Goal: Task Accomplishment & Management: Manage account settings

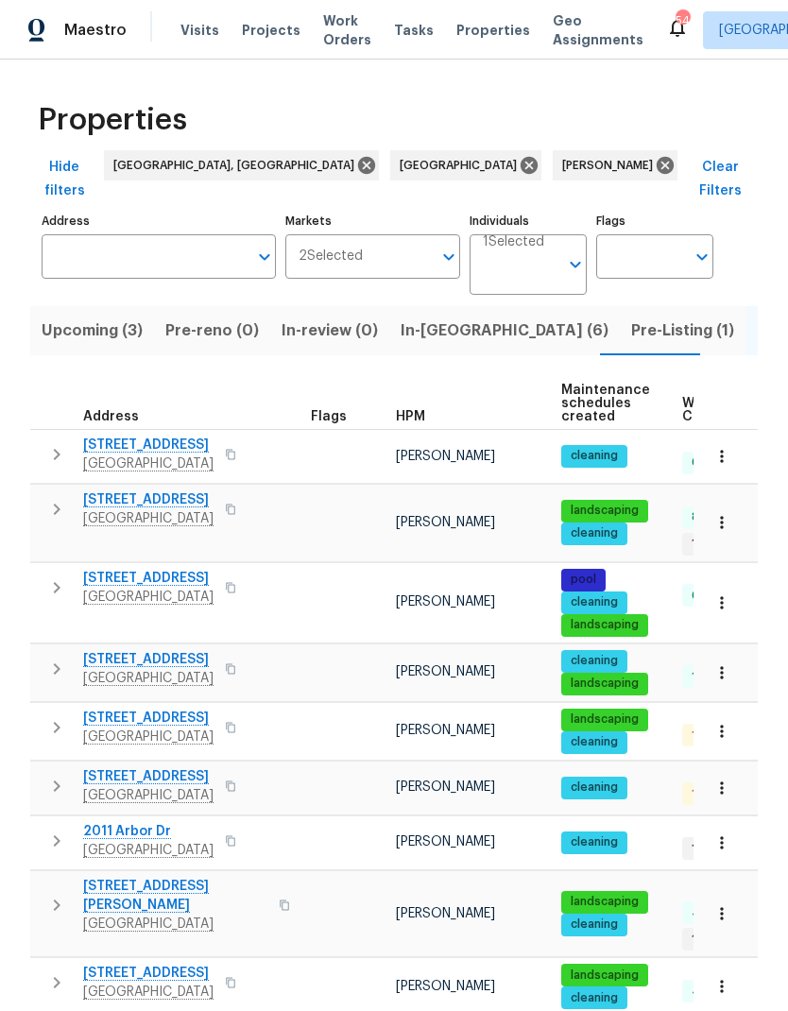
click at [434, 318] on span "In-reno (6)" at bounding box center [505, 331] width 208 height 26
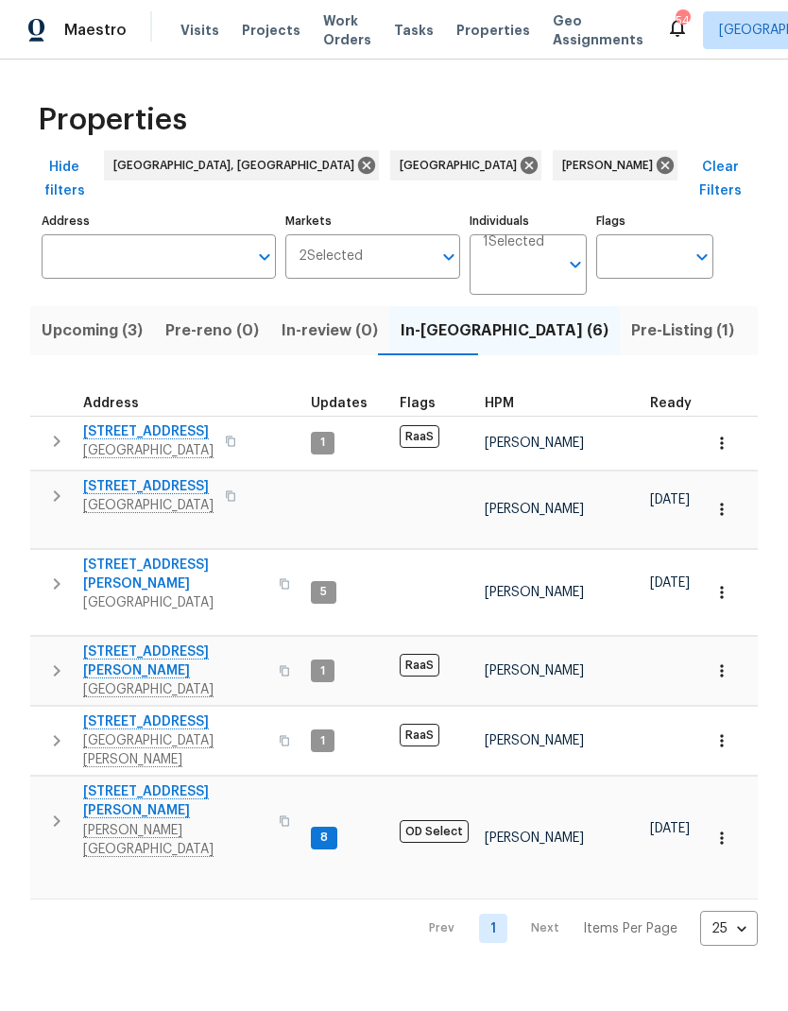
click at [119, 821] on span "Lutz, FL 33558" at bounding box center [175, 840] width 184 height 38
click at [94, 594] on span "Land O Lakes, FL 34638" at bounding box center [175, 603] width 184 height 19
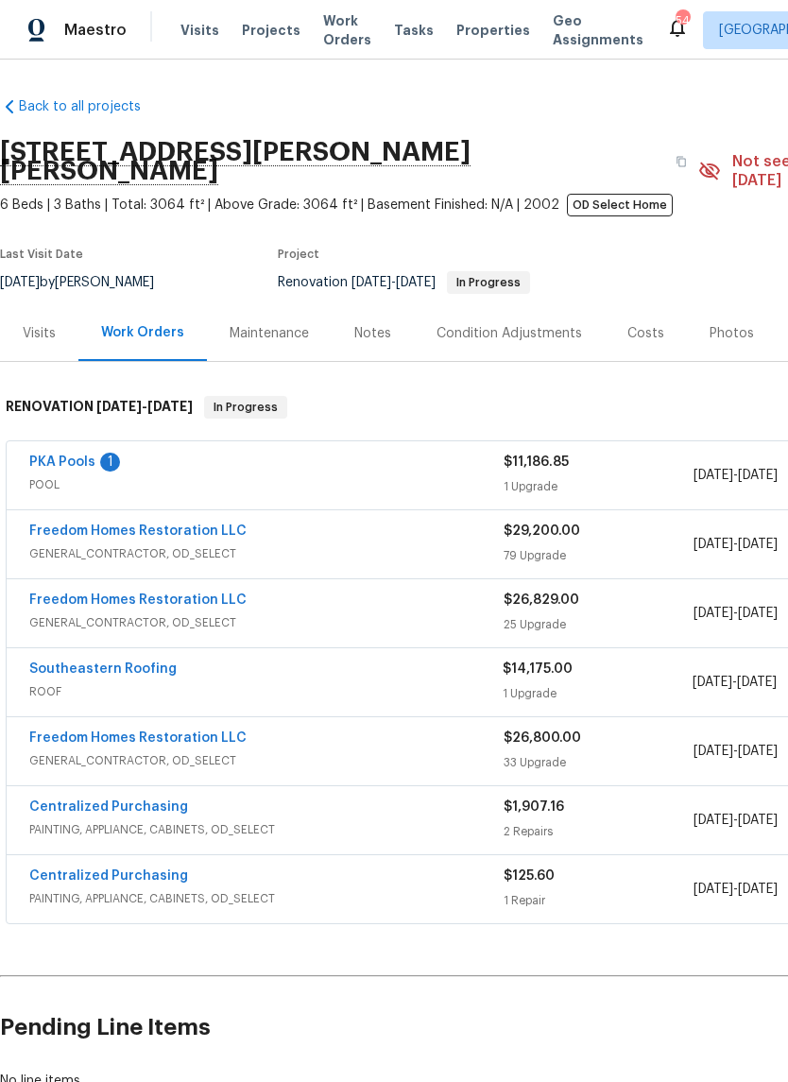
click at [43, 456] on link "PKA Pools" at bounding box center [62, 462] width 66 height 13
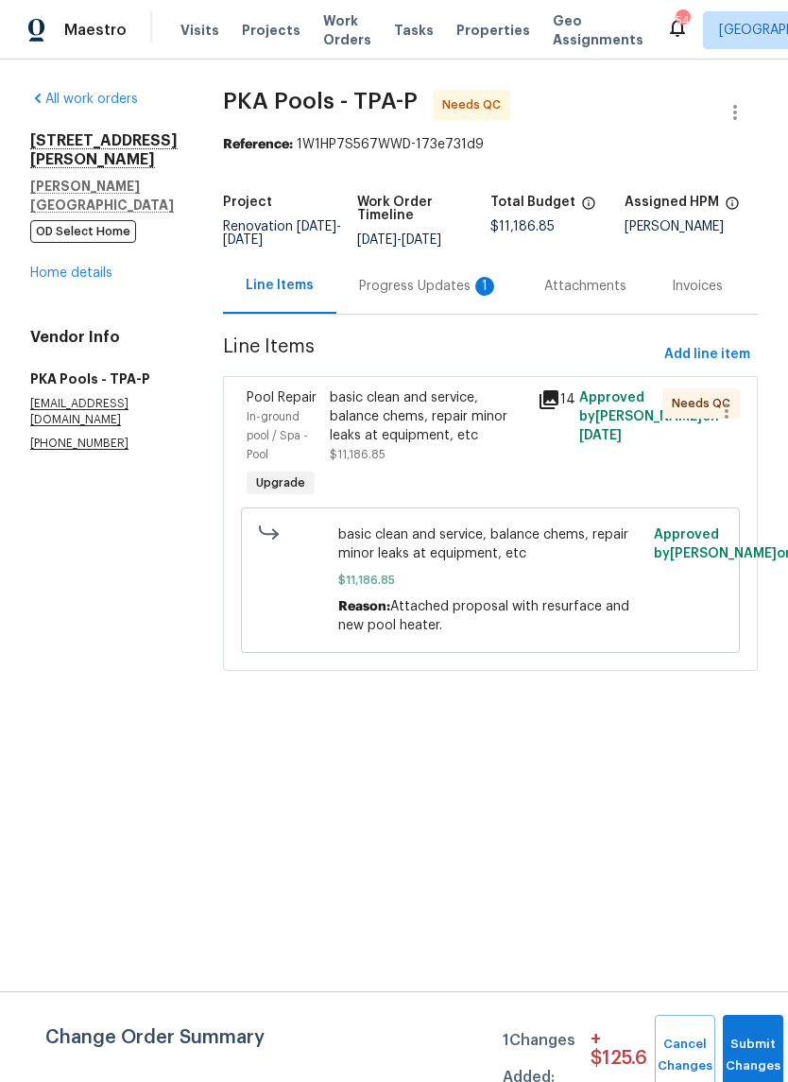
click at [448, 304] on div "Progress Updates 1" at bounding box center [428, 286] width 185 height 56
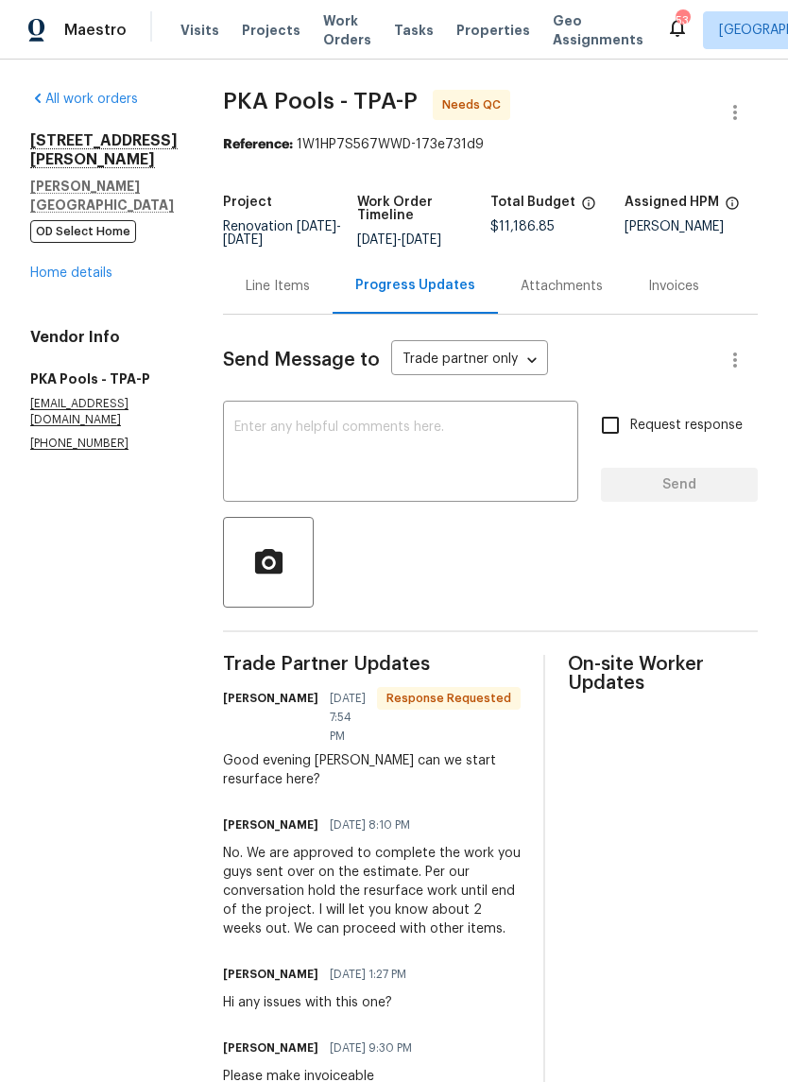
click at [52, 272] on div "All work orders 19331 Sandy Springs Cir Lutz, FL 33558 OD Select Home Home deta…" at bounding box center [103, 271] width 147 height 362
click at [49, 267] on link "Home details" at bounding box center [71, 273] width 82 height 13
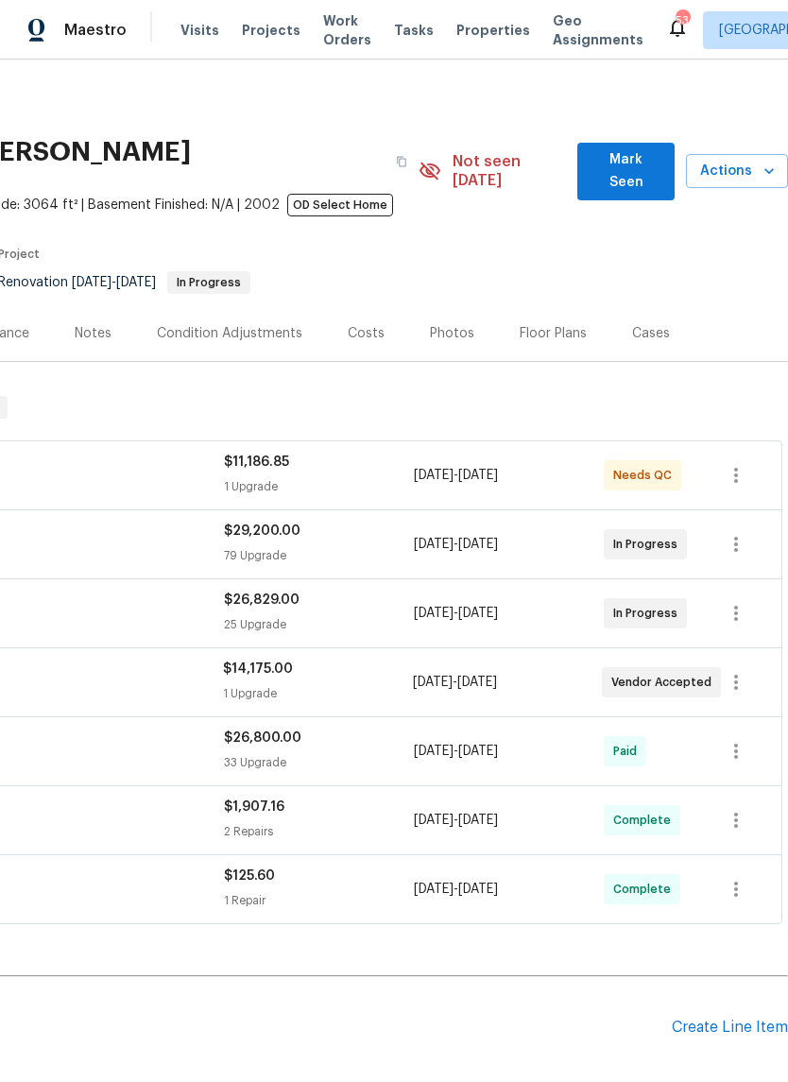
scroll to position [0, 280]
click at [639, 167] on span "Mark Seen" at bounding box center [626, 171] width 67 height 46
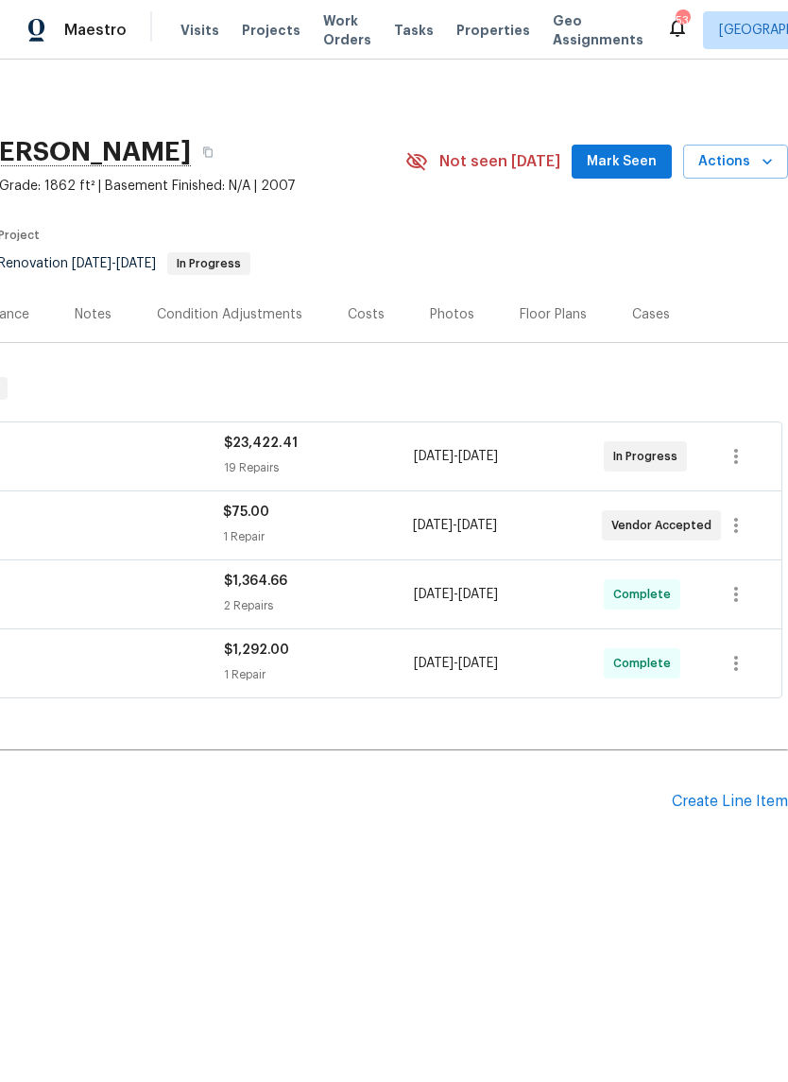
scroll to position [0, 280]
click at [654, 158] on span "Mark Seen" at bounding box center [622, 162] width 70 height 24
click at [764, 165] on icon "button" at bounding box center [767, 161] width 19 height 19
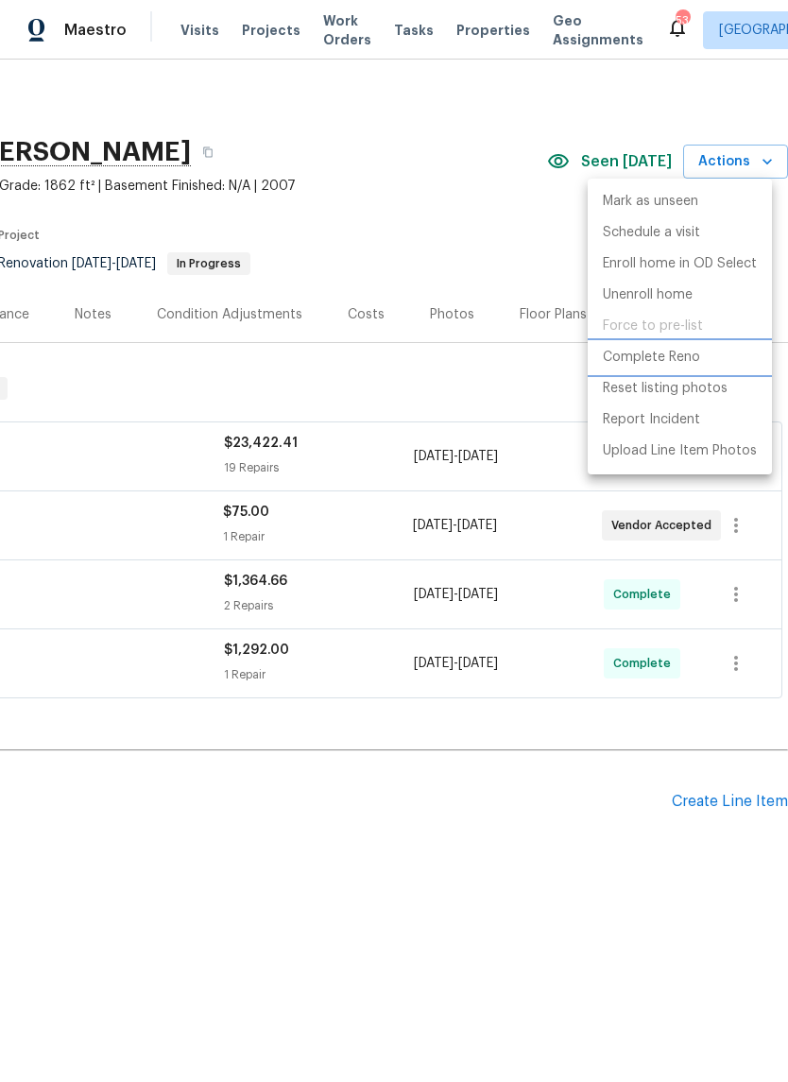
click at [692, 358] on p "Complete Reno" at bounding box center [651, 358] width 97 height 20
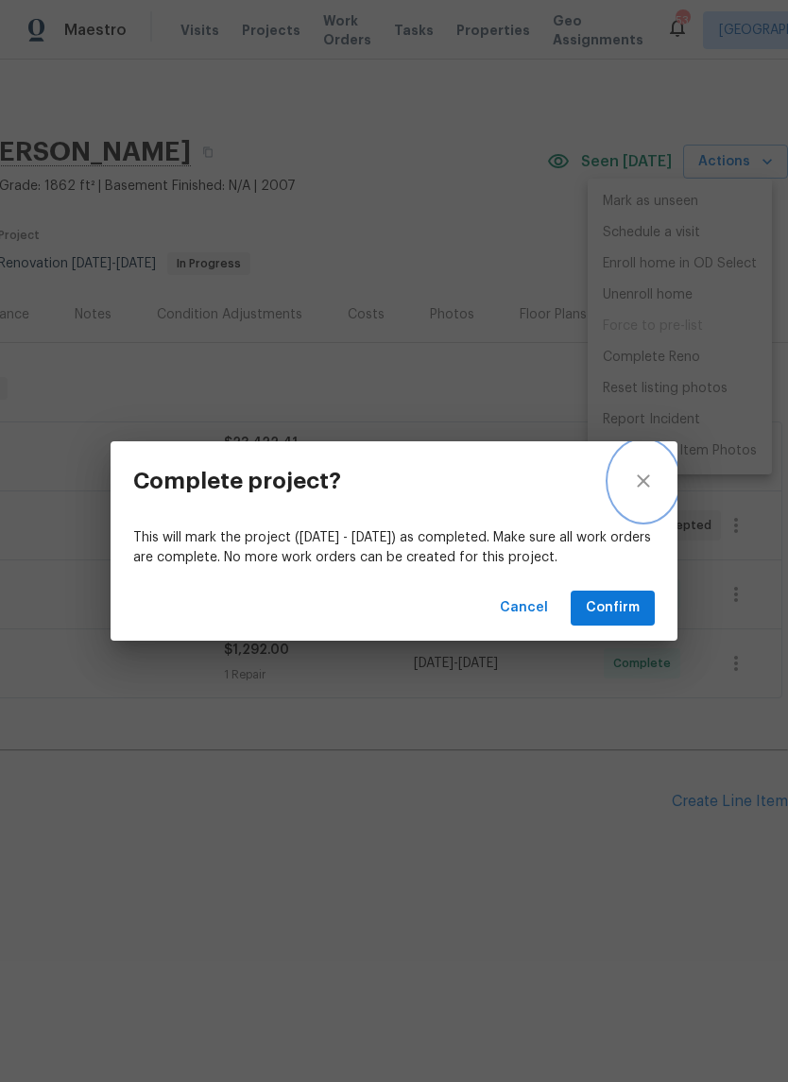
click at [645, 491] on icon "close" at bounding box center [643, 481] width 23 height 23
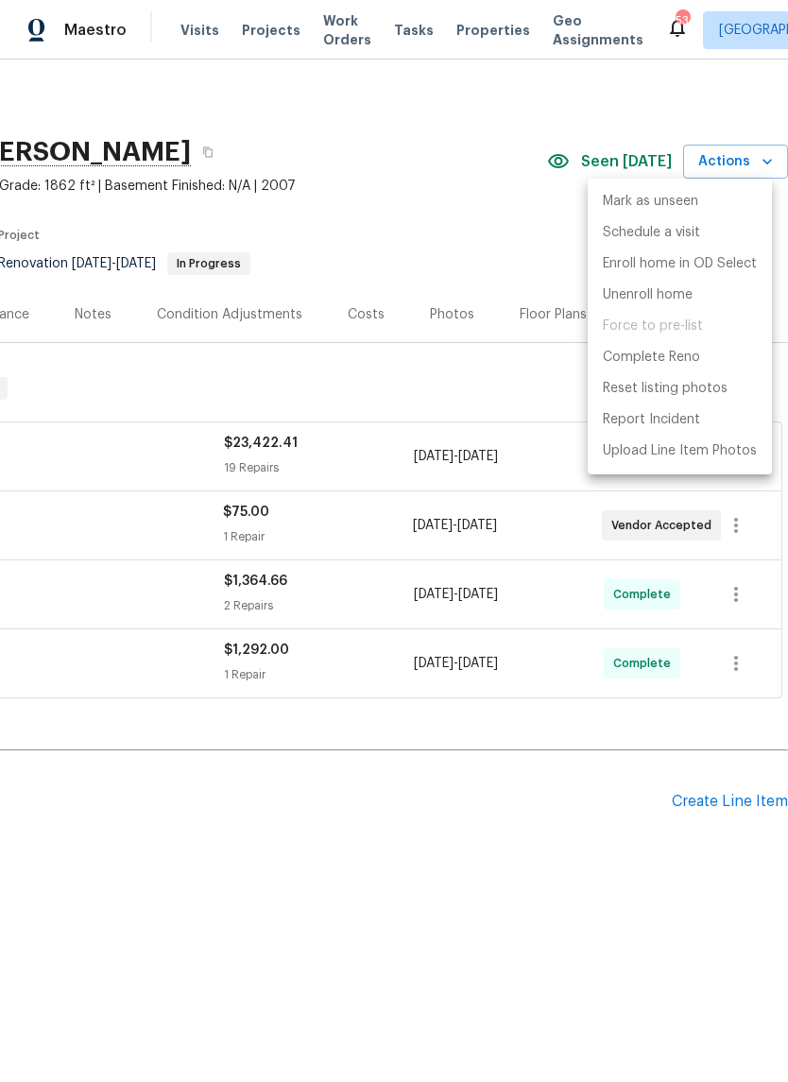
click at [516, 396] on div at bounding box center [394, 541] width 788 height 1082
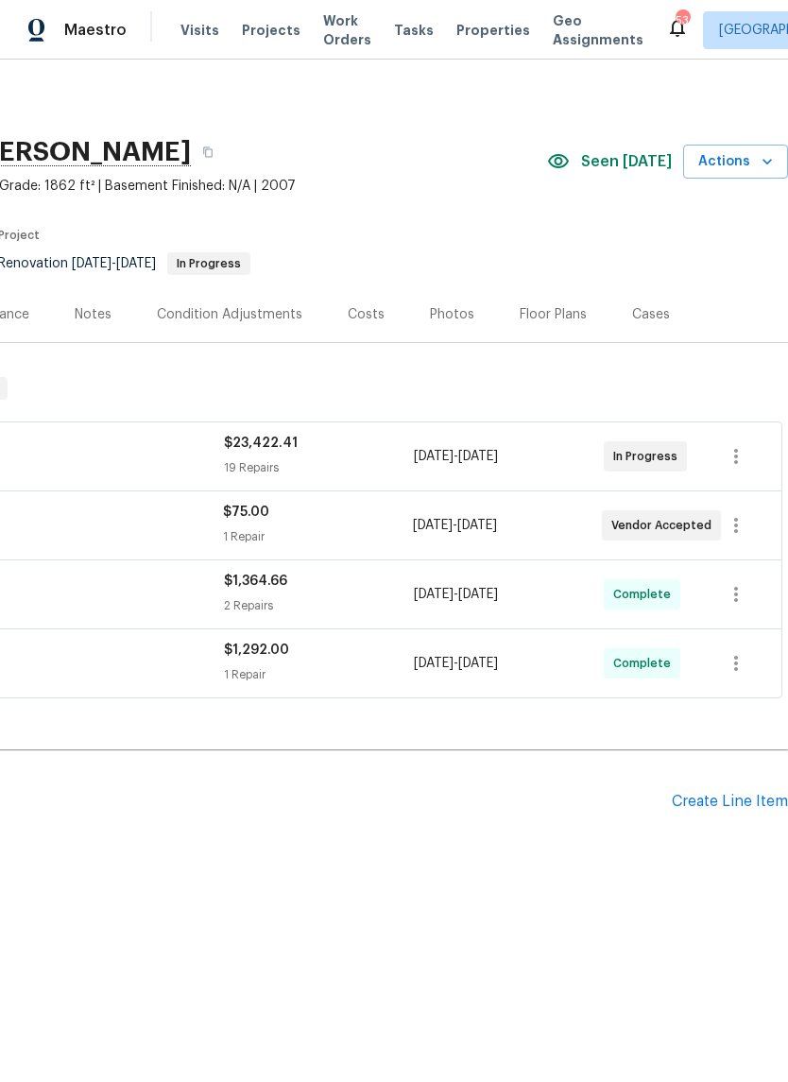
click at [494, 240] on section "9719 Maxson Dr, Land O Lakes, FL 34638 4 Beds | 2 1/2 Baths | Total: 1862 ft² |…" at bounding box center [254, 207] width 1068 height 159
click at [765, 163] on icon "button" at bounding box center [767, 161] width 19 height 19
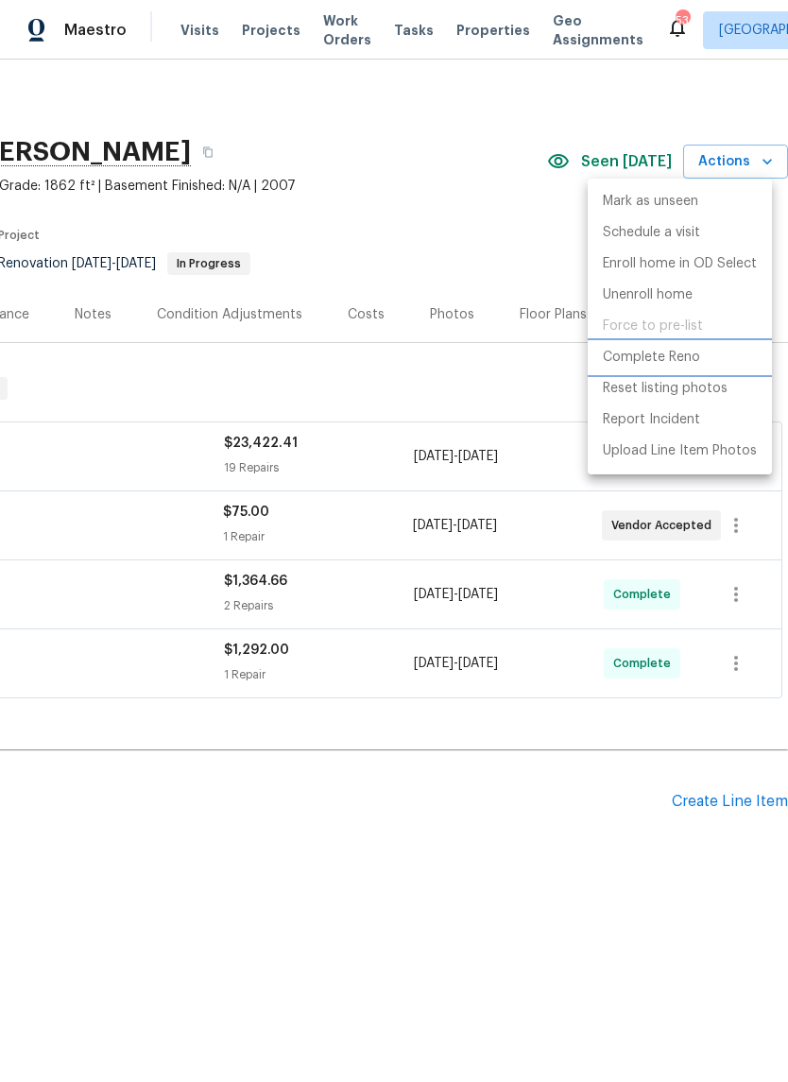
click at [685, 357] on p "Complete Reno" at bounding box center [651, 358] width 97 height 20
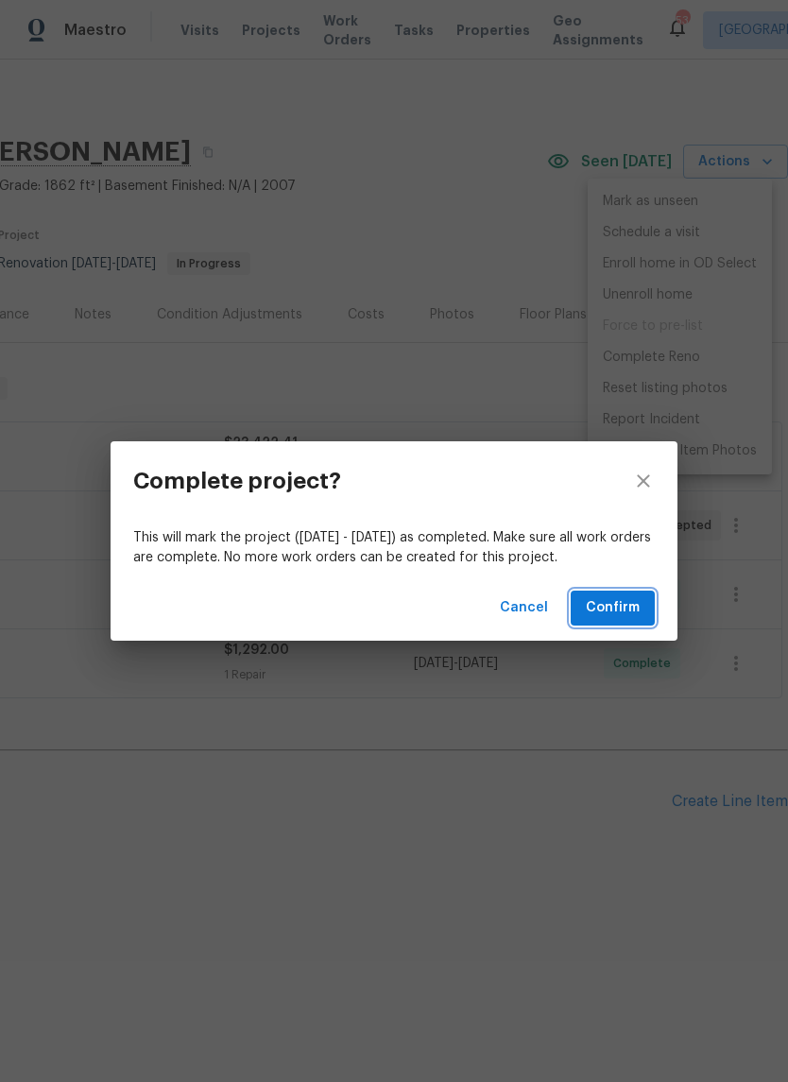
click at [627, 615] on span "Confirm" at bounding box center [613, 608] width 54 height 24
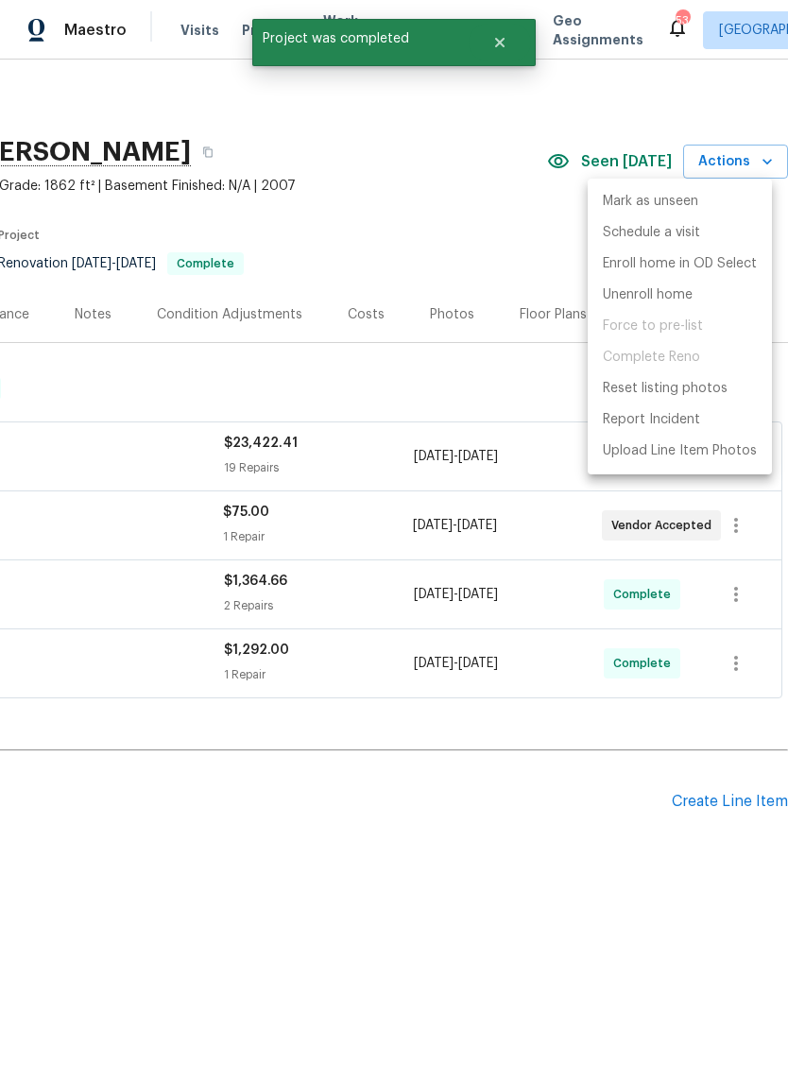
click at [506, 235] on div at bounding box center [394, 541] width 788 height 1082
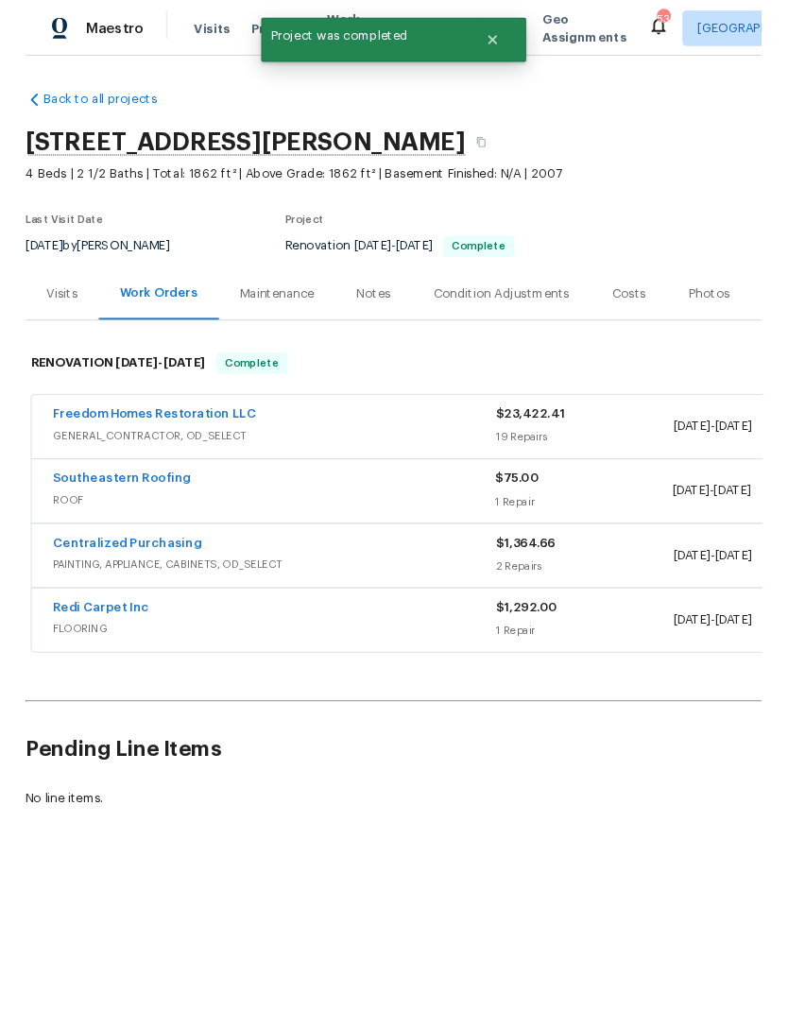
scroll to position [0, 0]
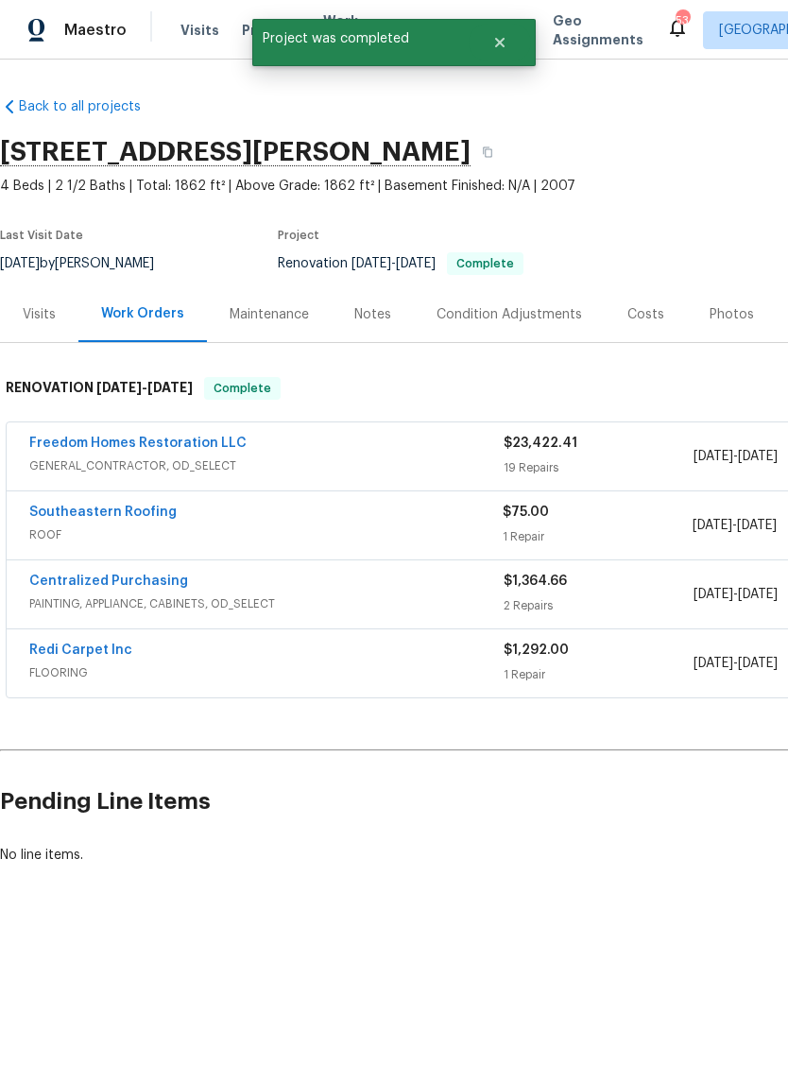
click at [69, 518] on link "Southeastern Roofing" at bounding box center [102, 512] width 147 height 13
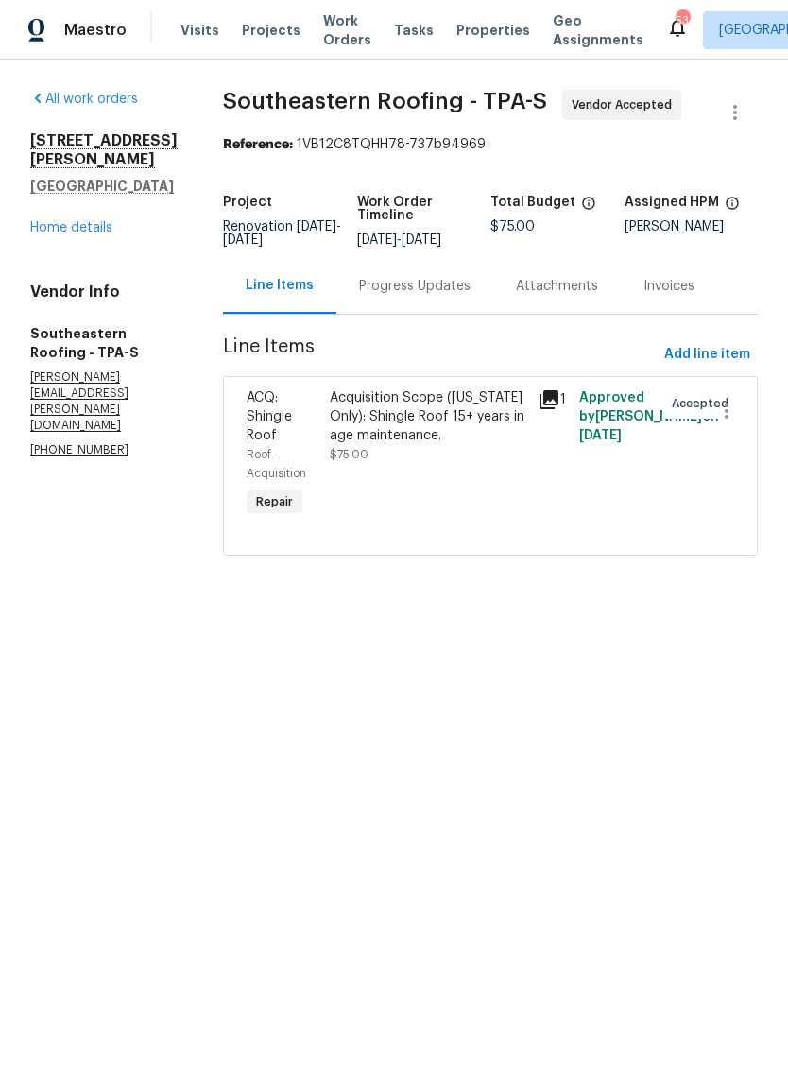
click at [442, 289] on div "Progress Updates" at bounding box center [415, 286] width 112 height 19
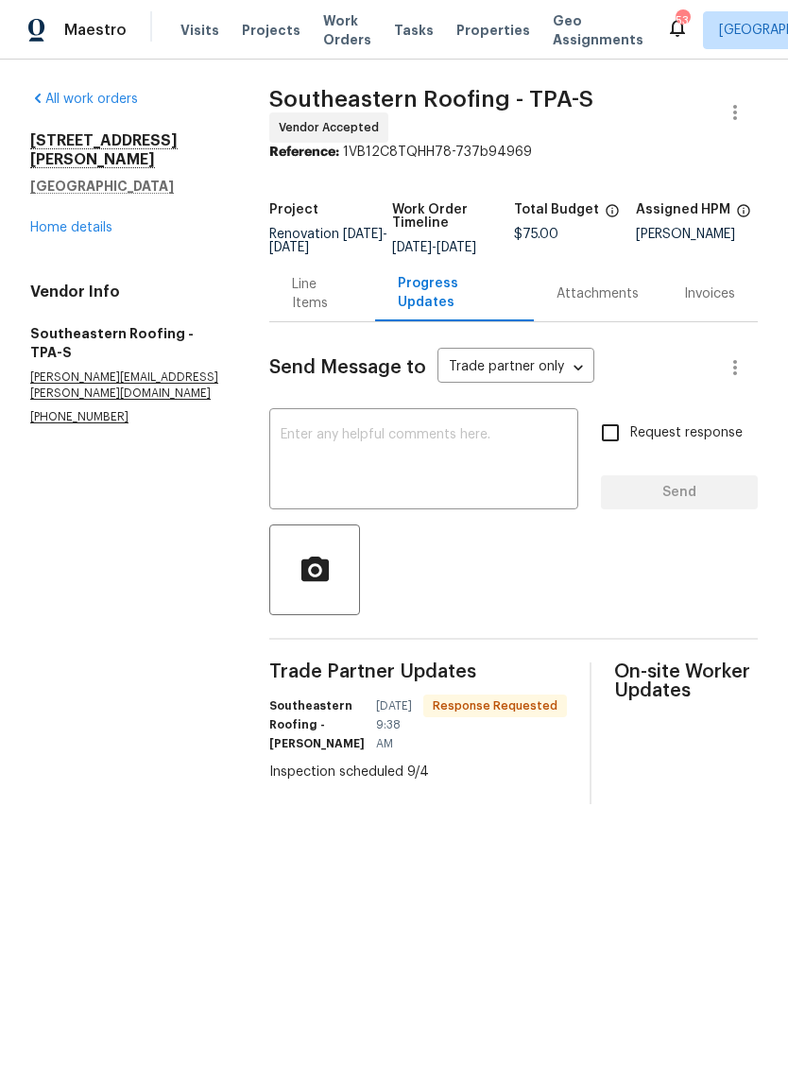
click at [459, 457] on textarea at bounding box center [424, 461] width 286 height 66
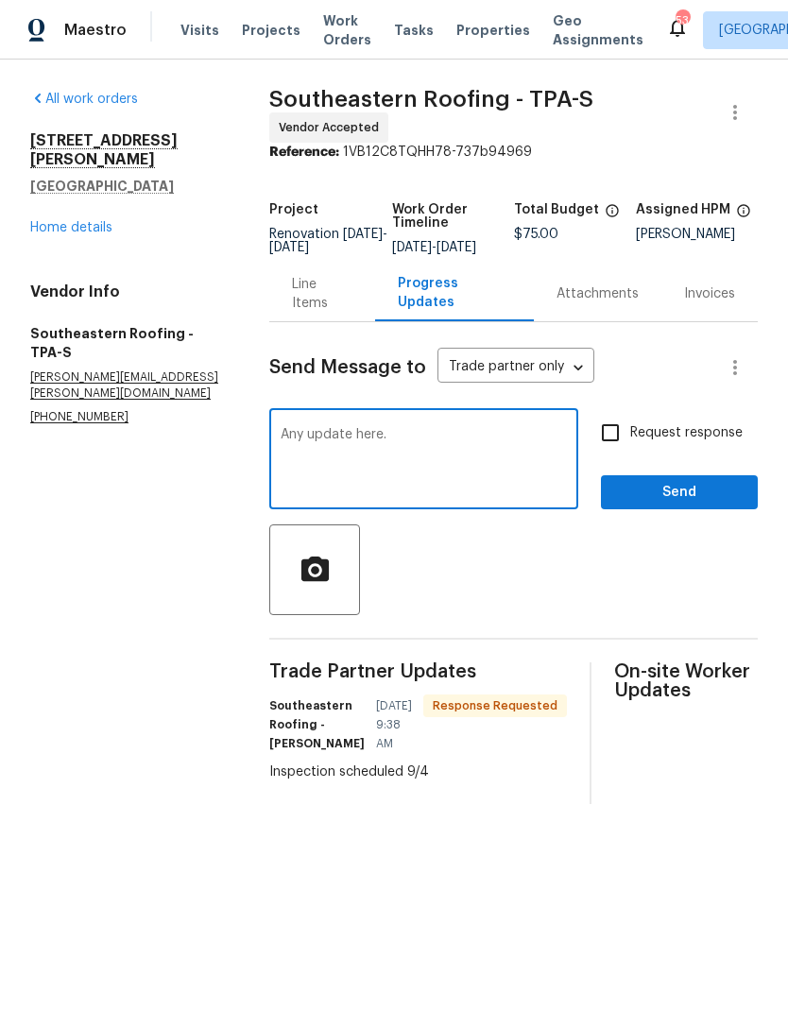
type textarea "Any update here."
click at [619, 435] on input "Request response" at bounding box center [611, 433] width 40 height 40
checkbox input "true"
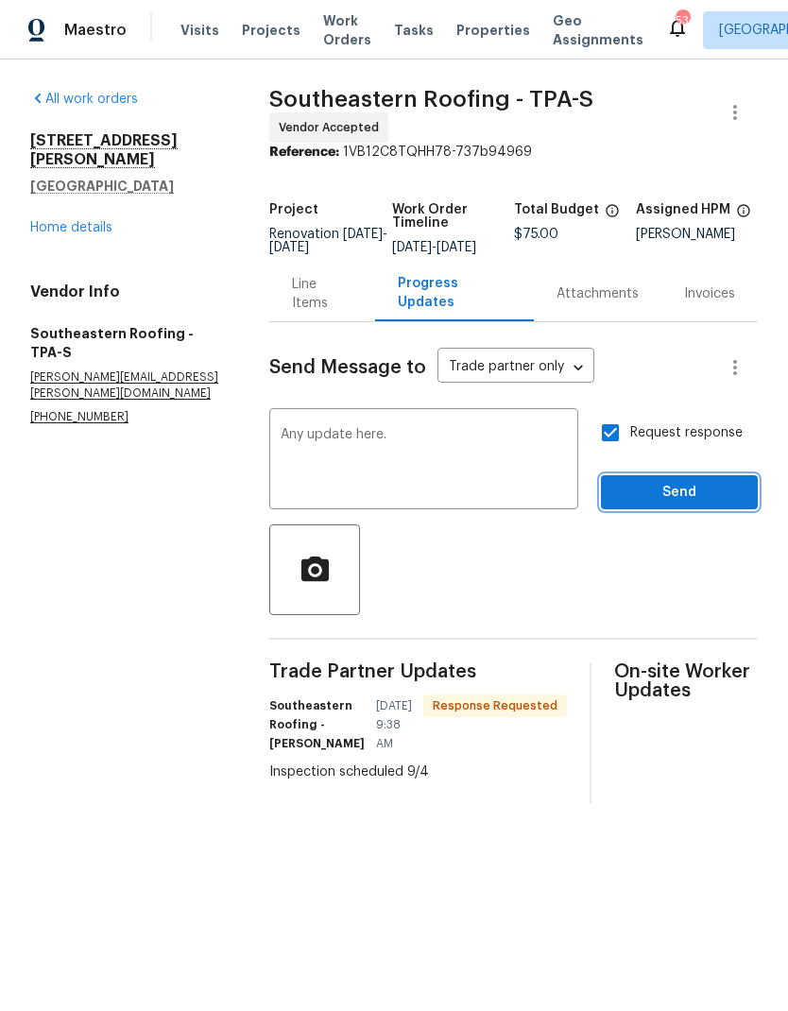
click at [673, 505] on span "Send" at bounding box center [679, 493] width 127 height 24
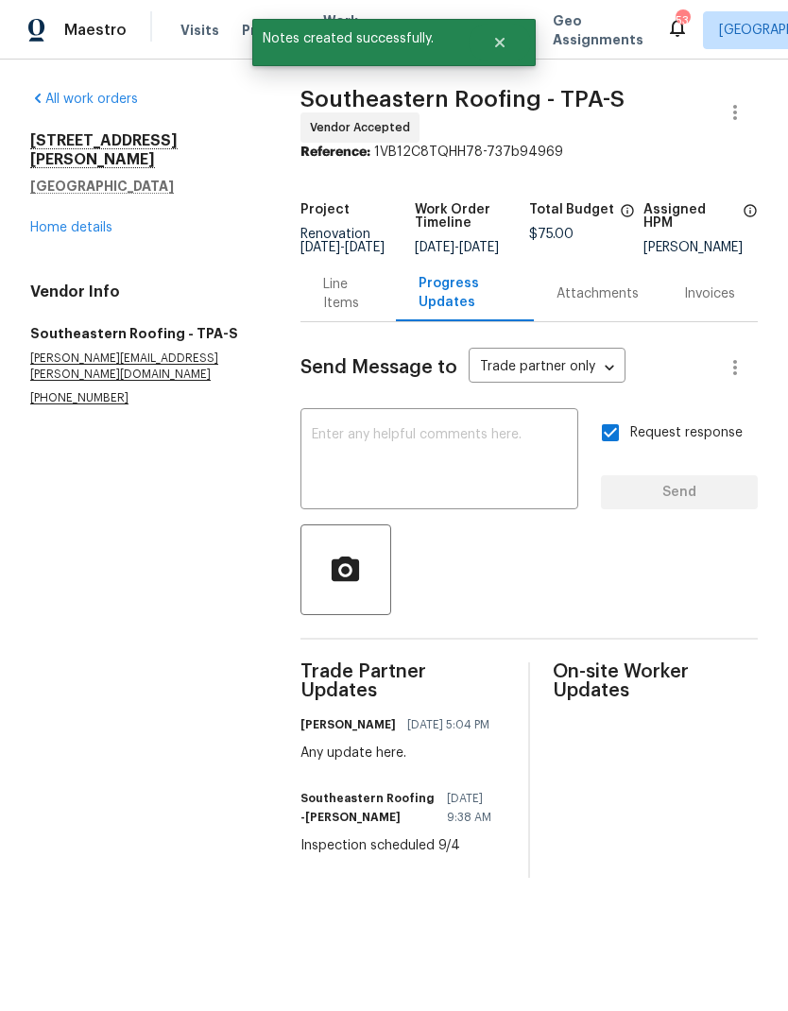
click at [55, 221] on link "Home details" at bounding box center [71, 227] width 82 height 13
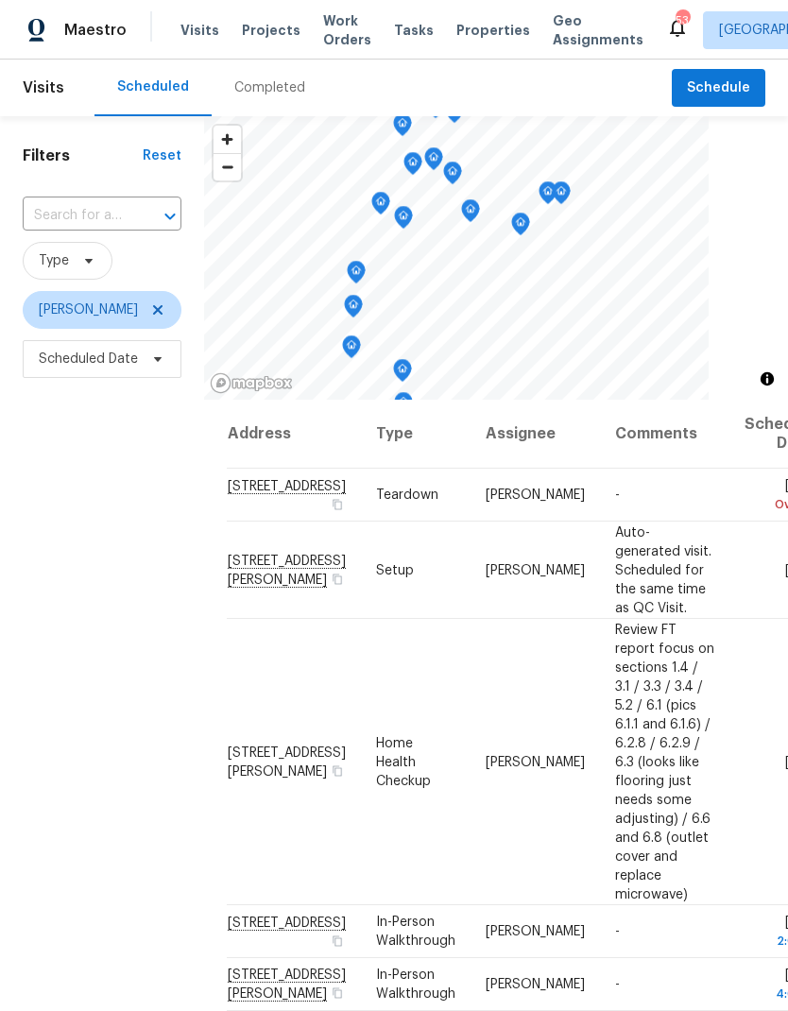
click at [0, 0] on icon at bounding box center [0, 0] width 0 height 0
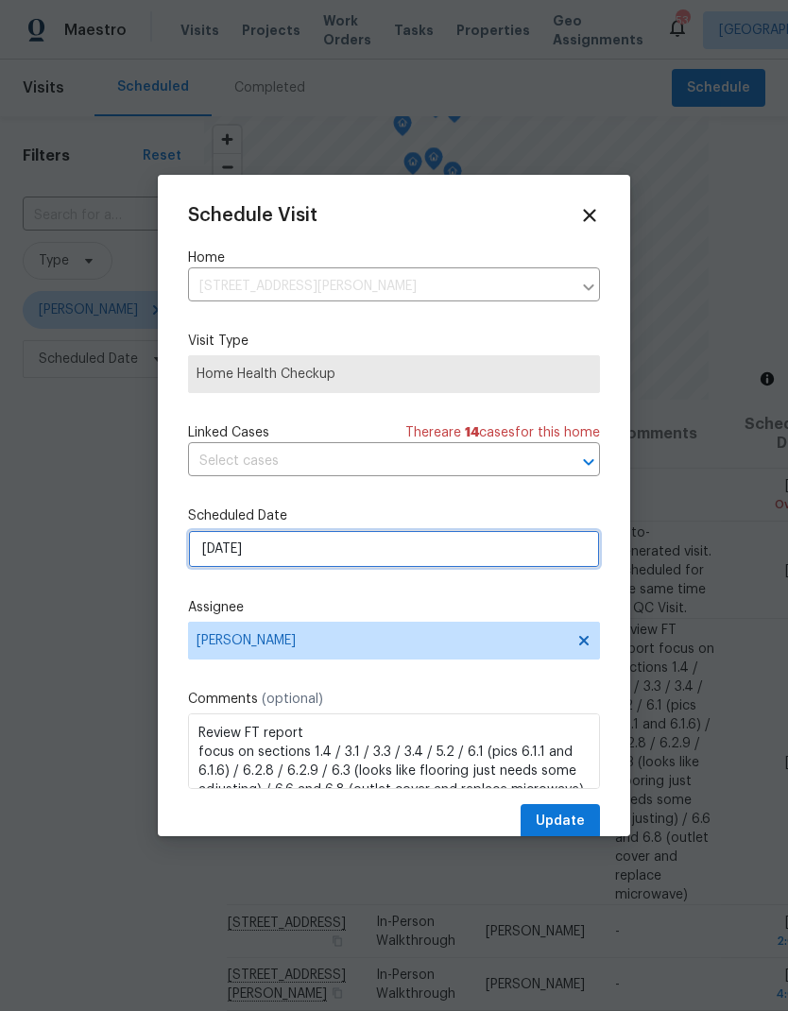
click at [205, 557] on input "9/15/2025" at bounding box center [394, 549] width 412 height 38
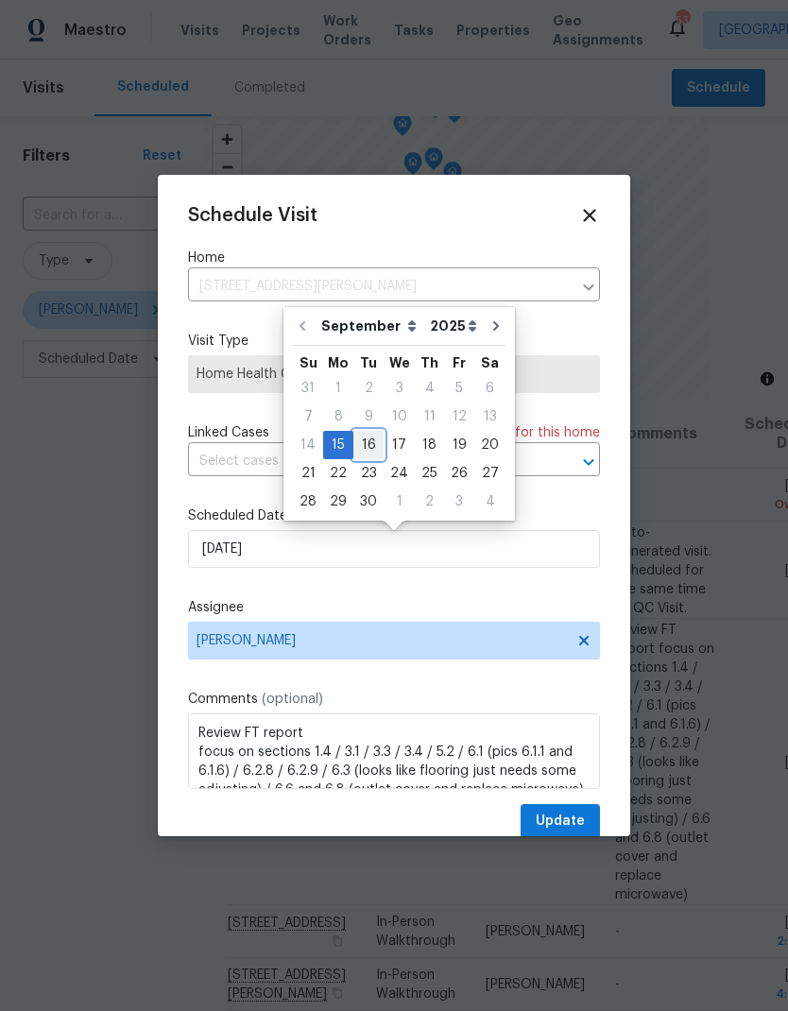
click at [370, 453] on div "16" at bounding box center [368, 445] width 30 height 26
type input "9/16/2025"
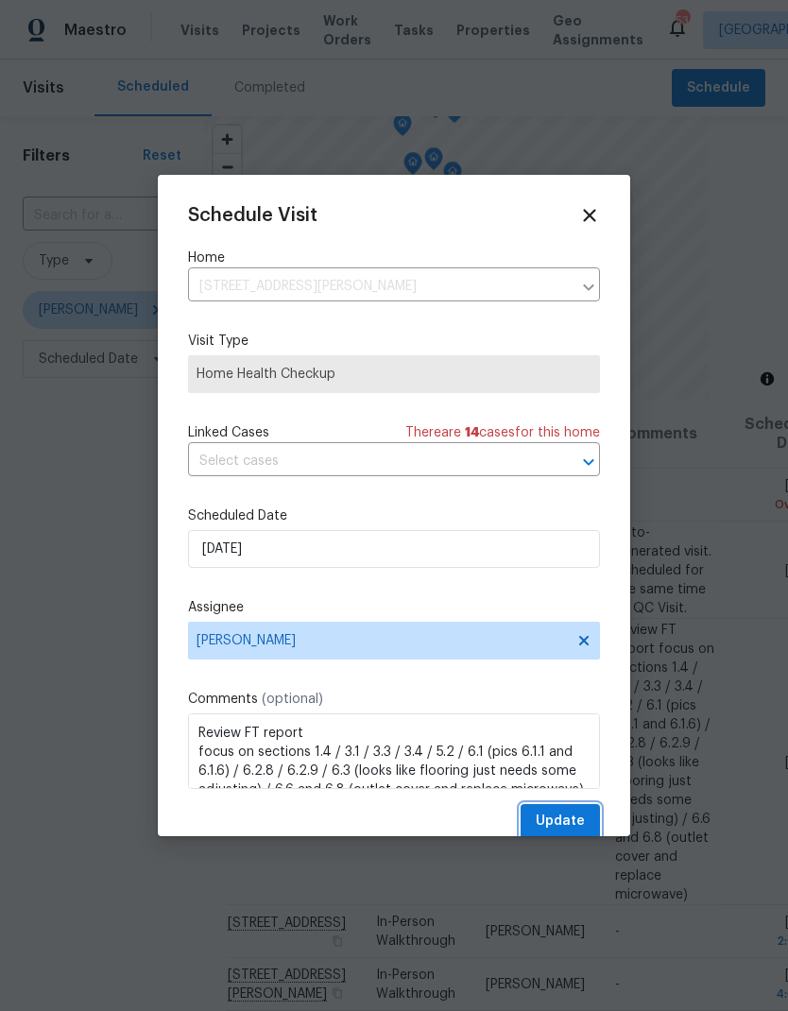
click at [571, 821] on span "Update" at bounding box center [560, 822] width 49 height 24
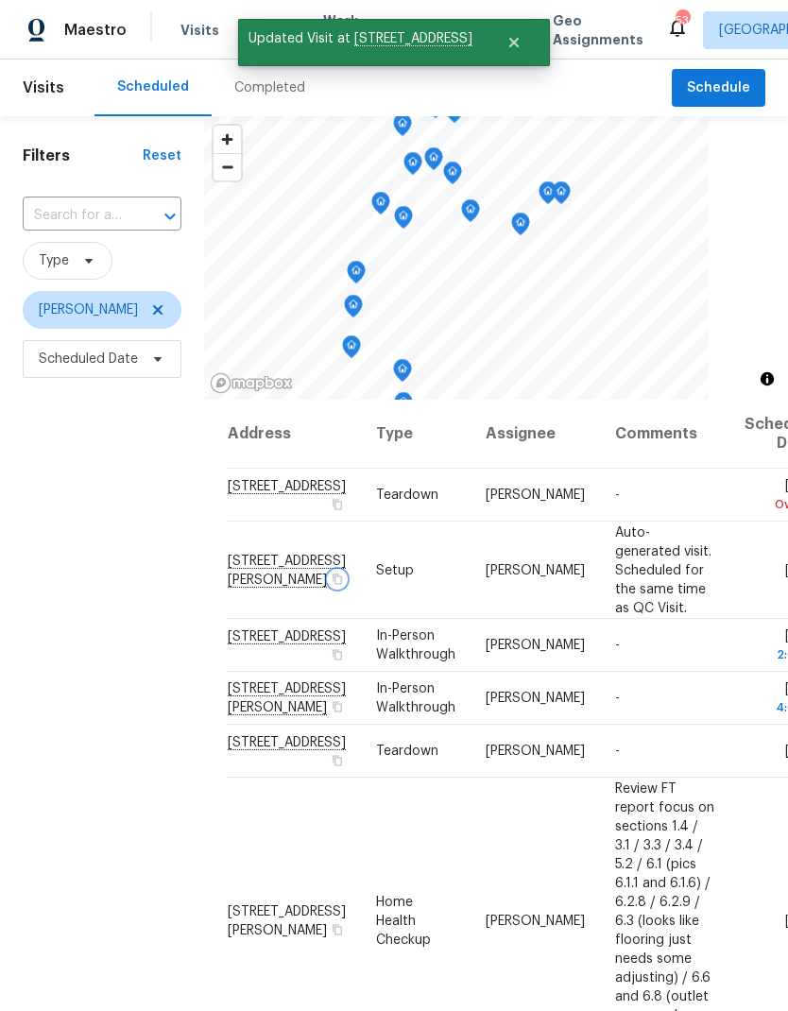
click at [332, 584] on icon "button" at bounding box center [337, 578] width 11 height 11
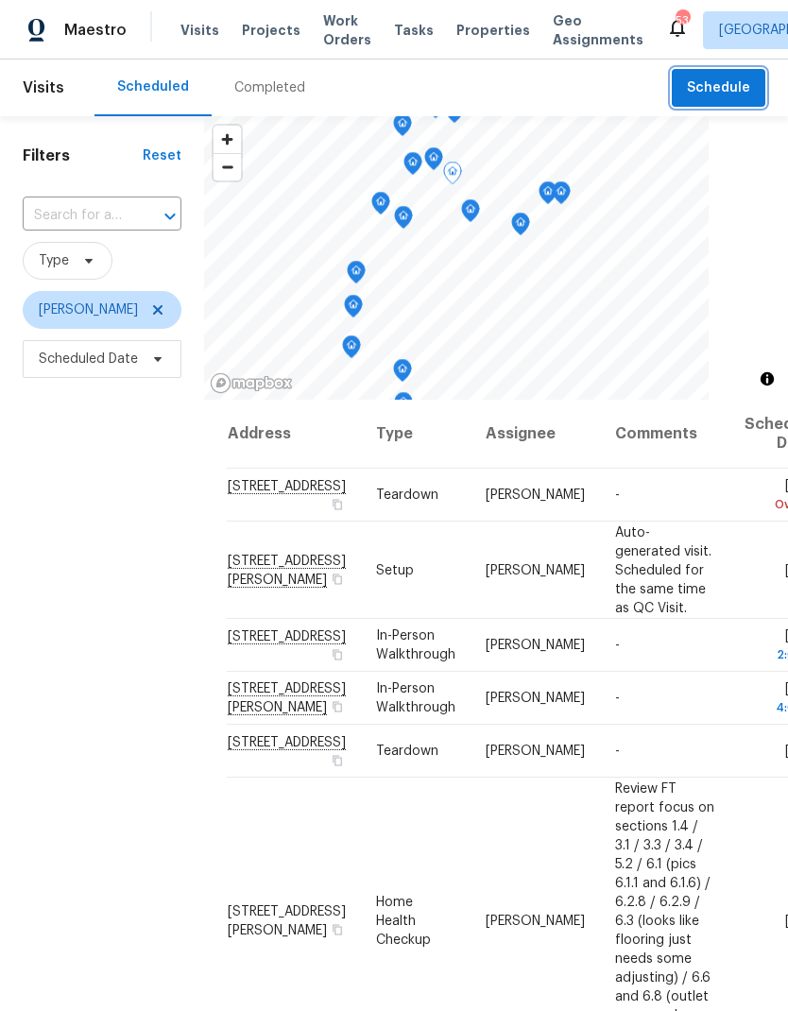
click at [739, 97] on span "Schedule" at bounding box center [718, 89] width 63 height 24
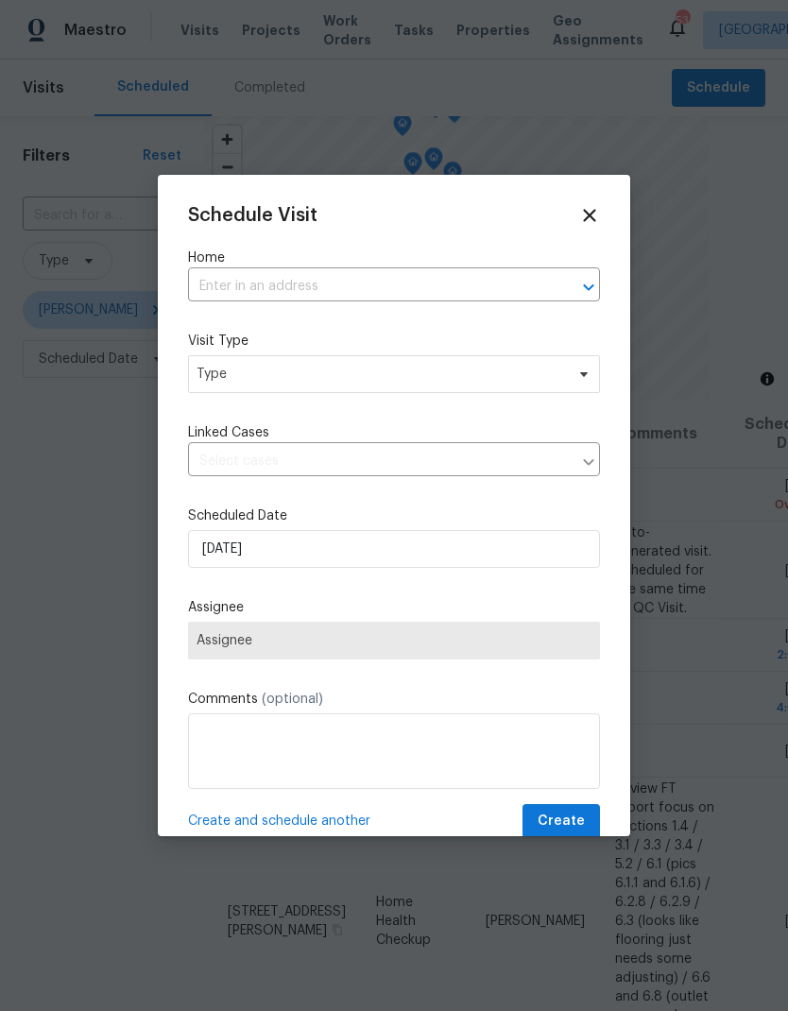
click at [209, 291] on input "text" at bounding box center [367, 286] width 359 height 29
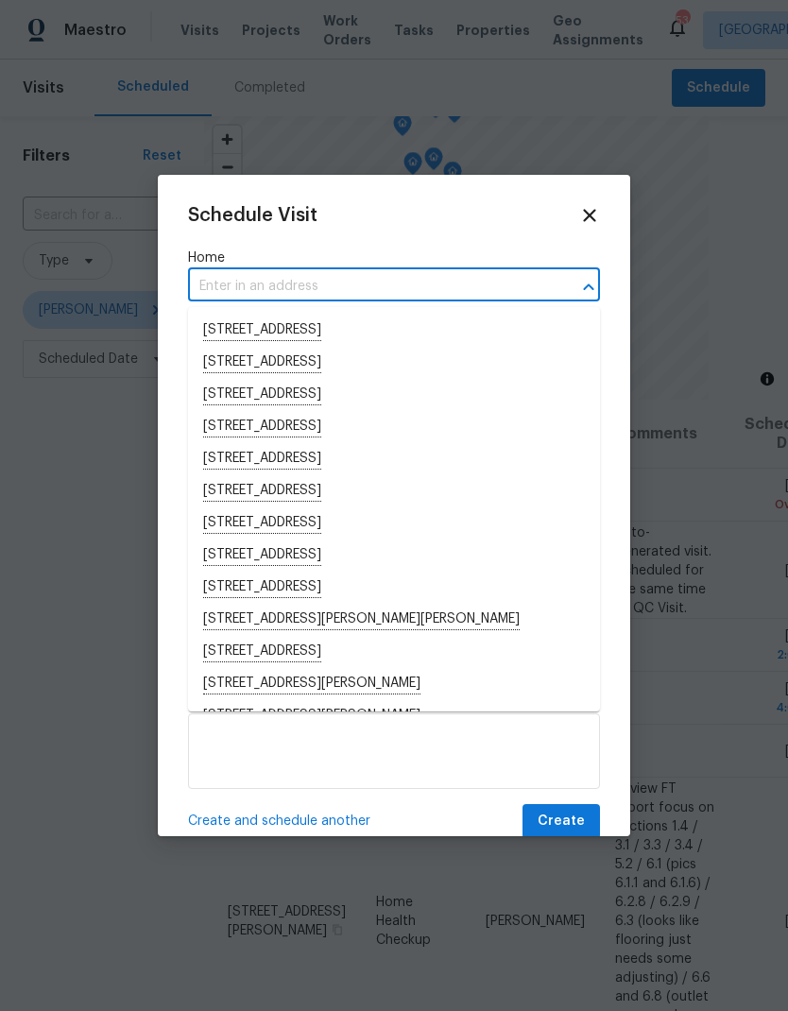
paste input "9719 Maxson Dr, Land O Lakes, FL 34638"
type input "9719 Maxson Dr, Land O Lakes, FL 34638"
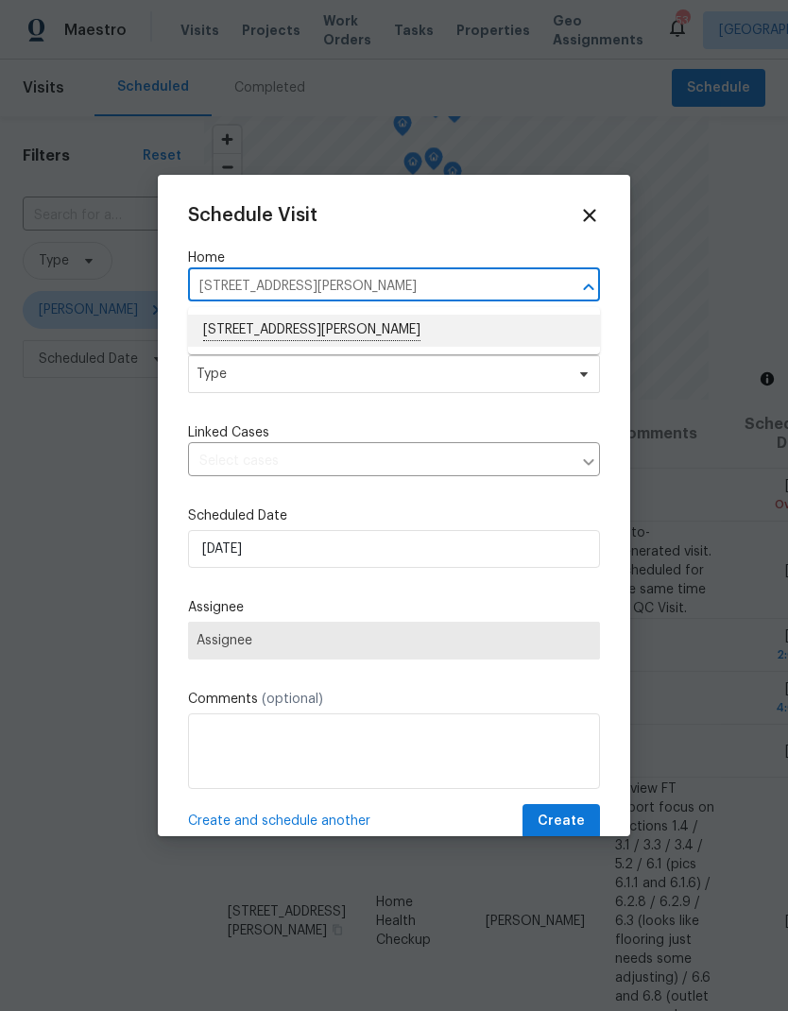
click at [213, 325] on li "9719 Maxson Dr, Land O Lakes, FL 34638" at bounding box center [394, 331] width 412 height 32
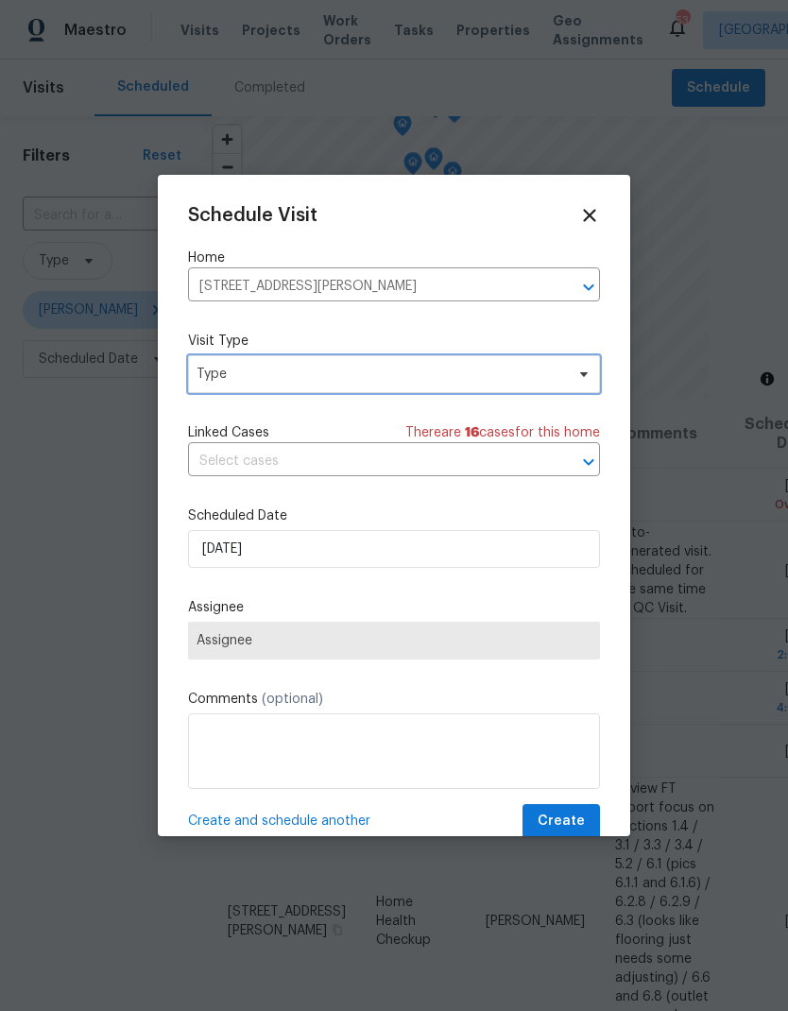
click at [203, 381] on span "Type" at bounding box center [381, 374] width 368 height 19
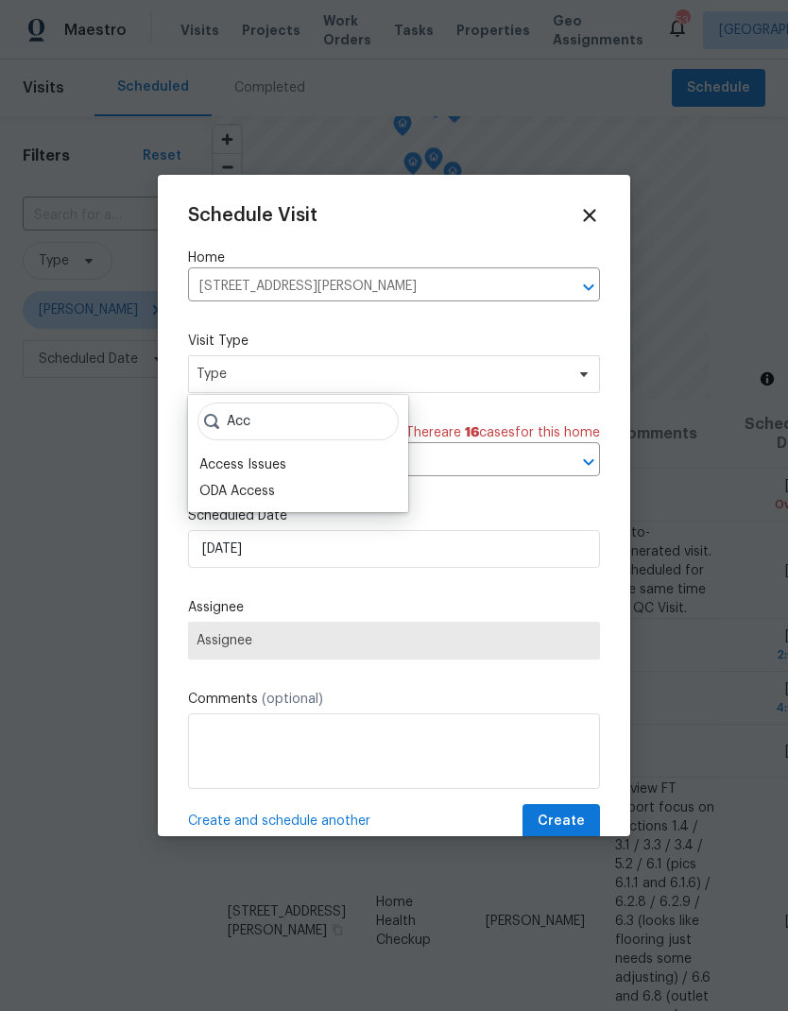
type input "Acc"
click at [205, 467] on div "Access Issues" at bounding box center [242, 465] width 87 height 19
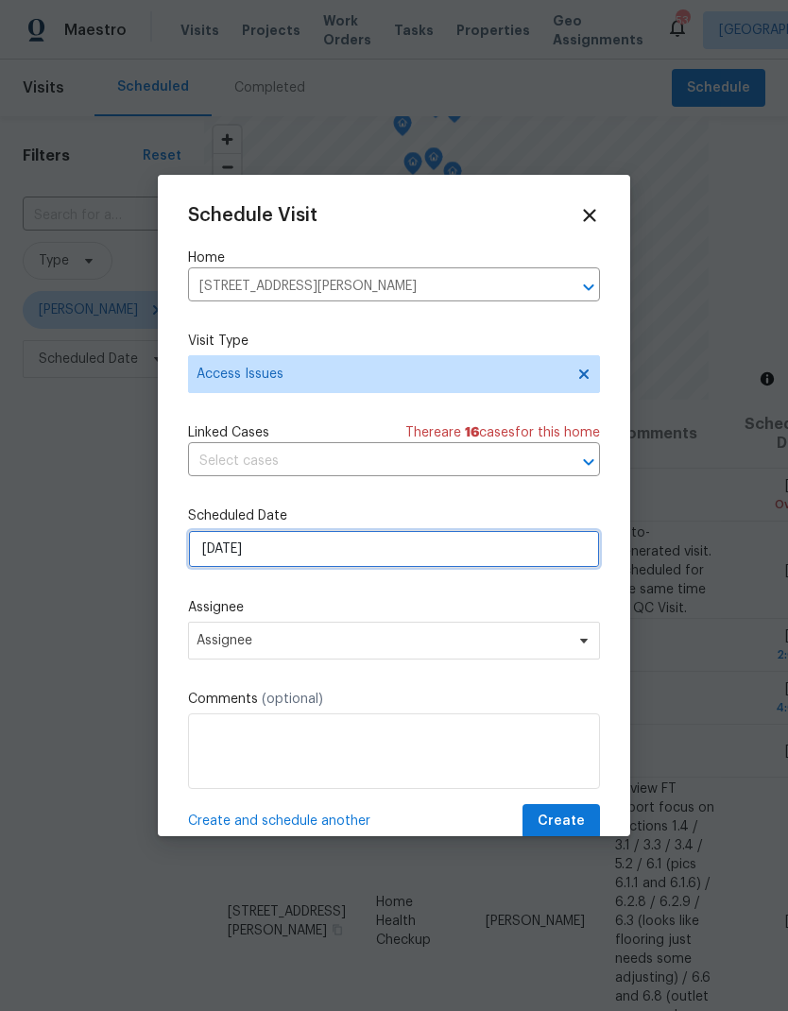
click at [209, 554] on input "[DATE]" at bounding box center [394, 549] width 412 height 38
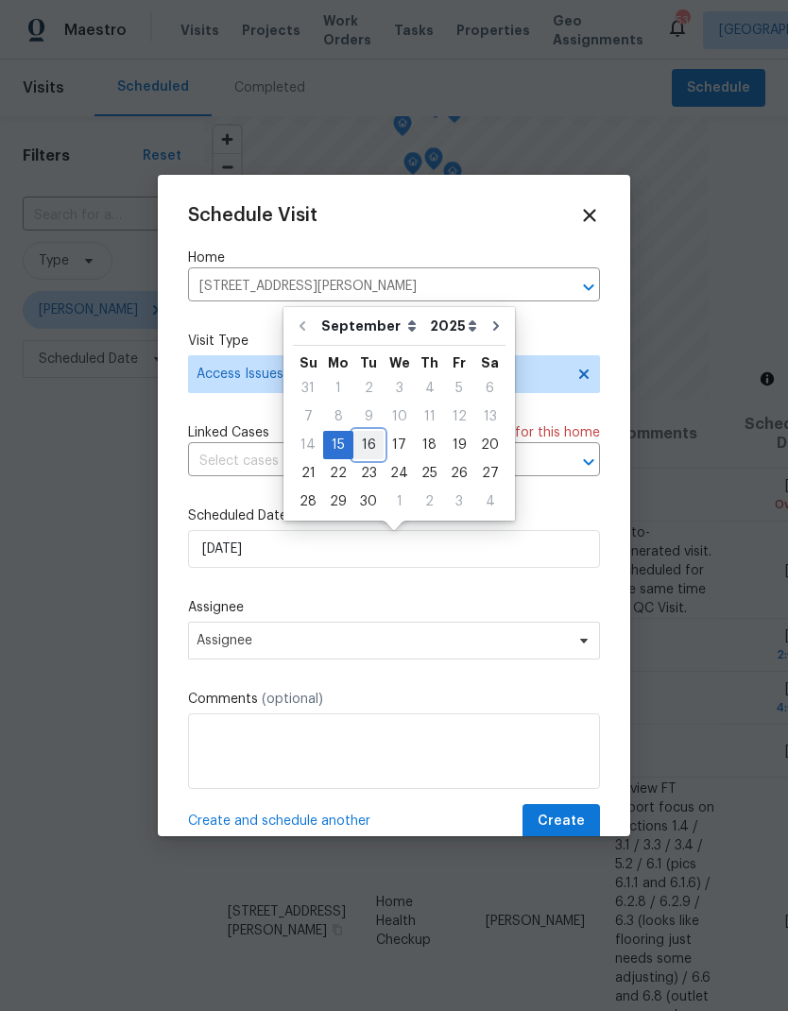
click at [355, 444] on div "16" at bounding box center [368, 445] width 30 height 26
type input "[DATE]"
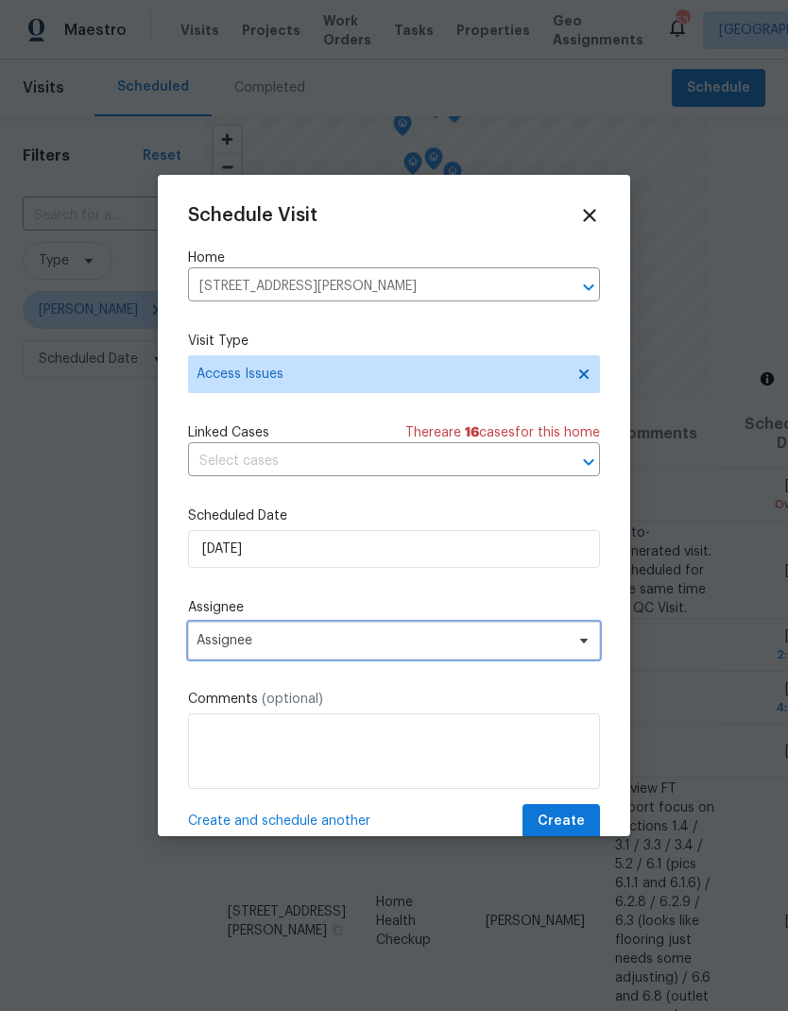
click at [205, 644] on span "Assignee" at bounding box center [382, 640] width 370 height 15
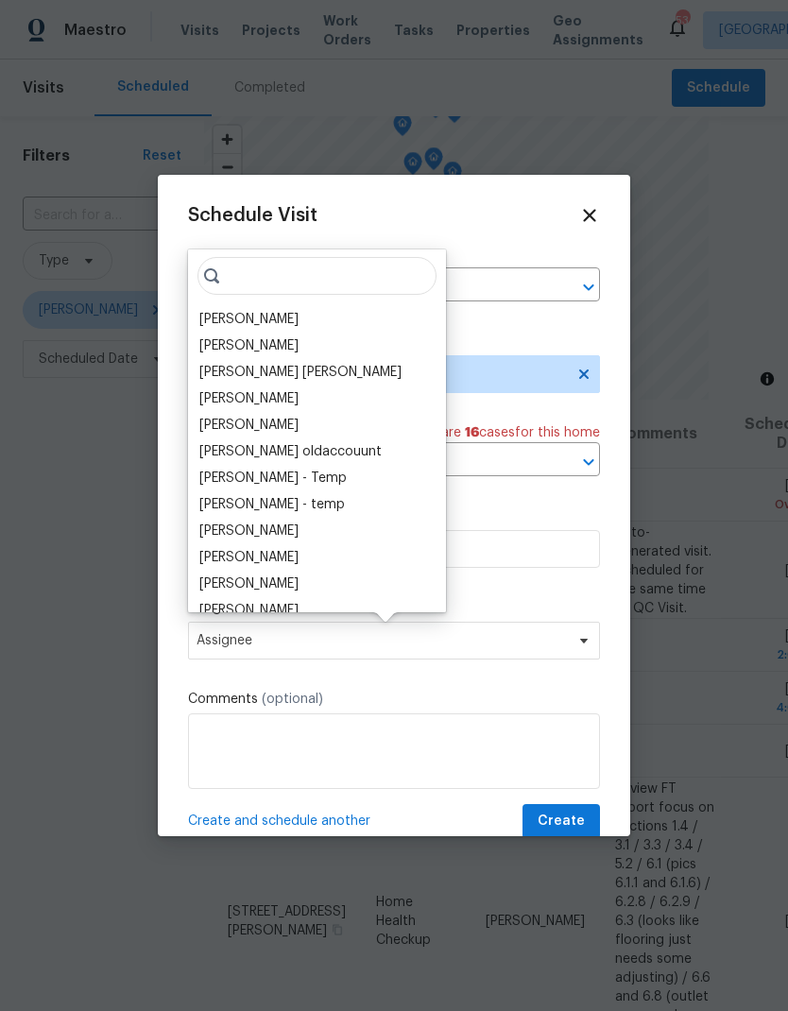
click at [199, 313] on div "[PERSON_NAME]" at bounding box center [248, 319] width 99 height 19
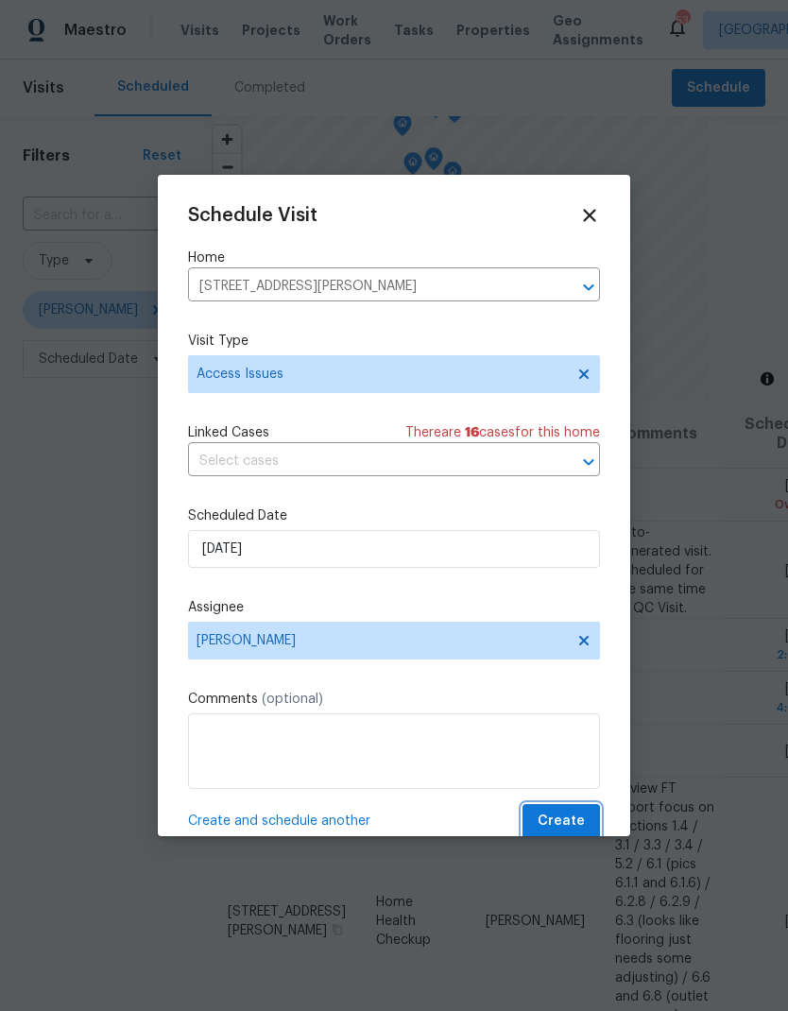
click at [573, 819] on span "Create" at bounding box center [561, 822] width 47 height 24
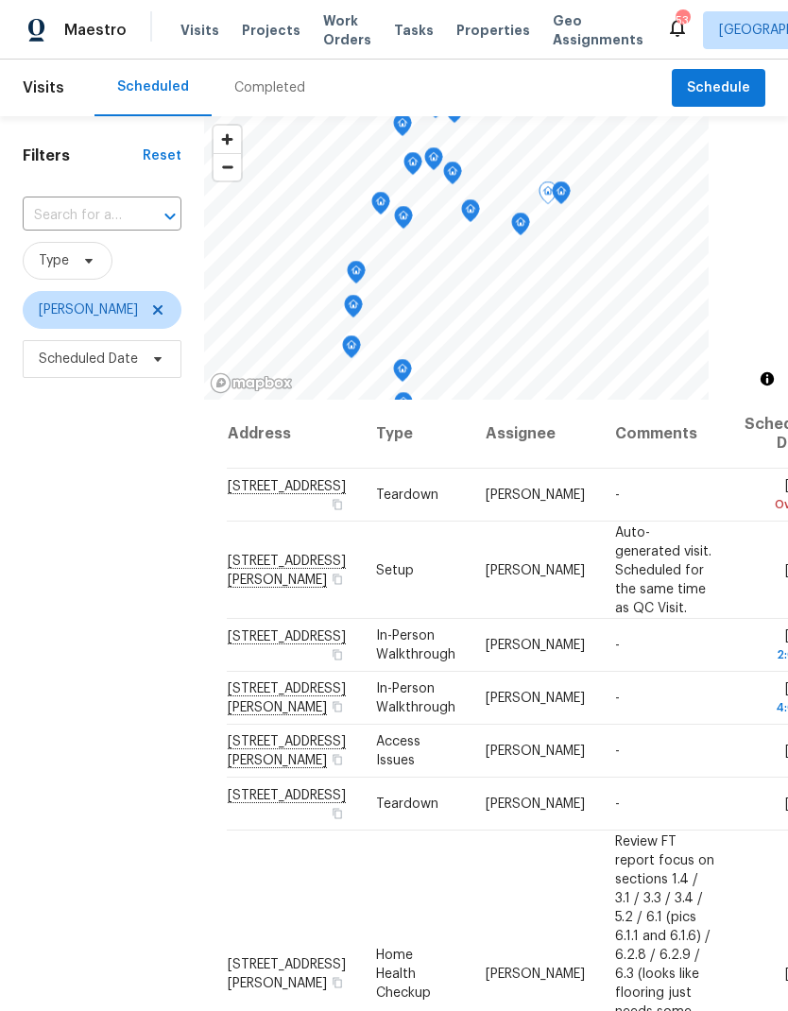
click at [0, 0] on icon at bounding box center [0, 0] width 0 height 0
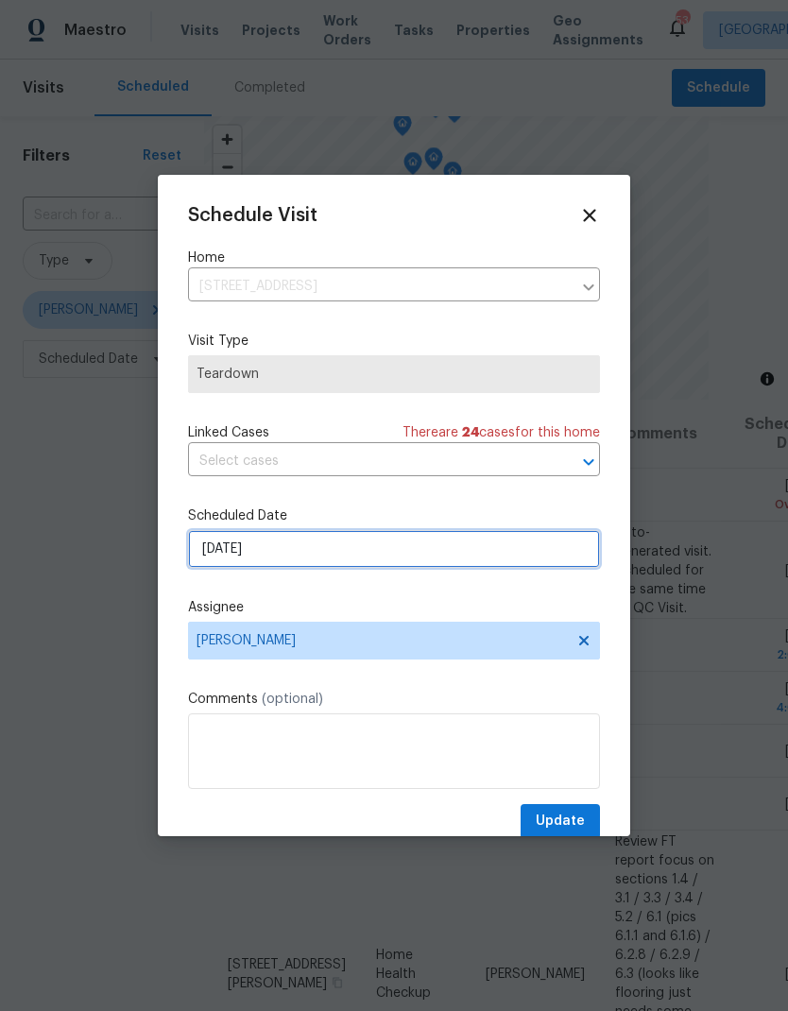
click at [203, 558] on input "9/14/2025" at bounding box center [394, 549] width 412 height 38
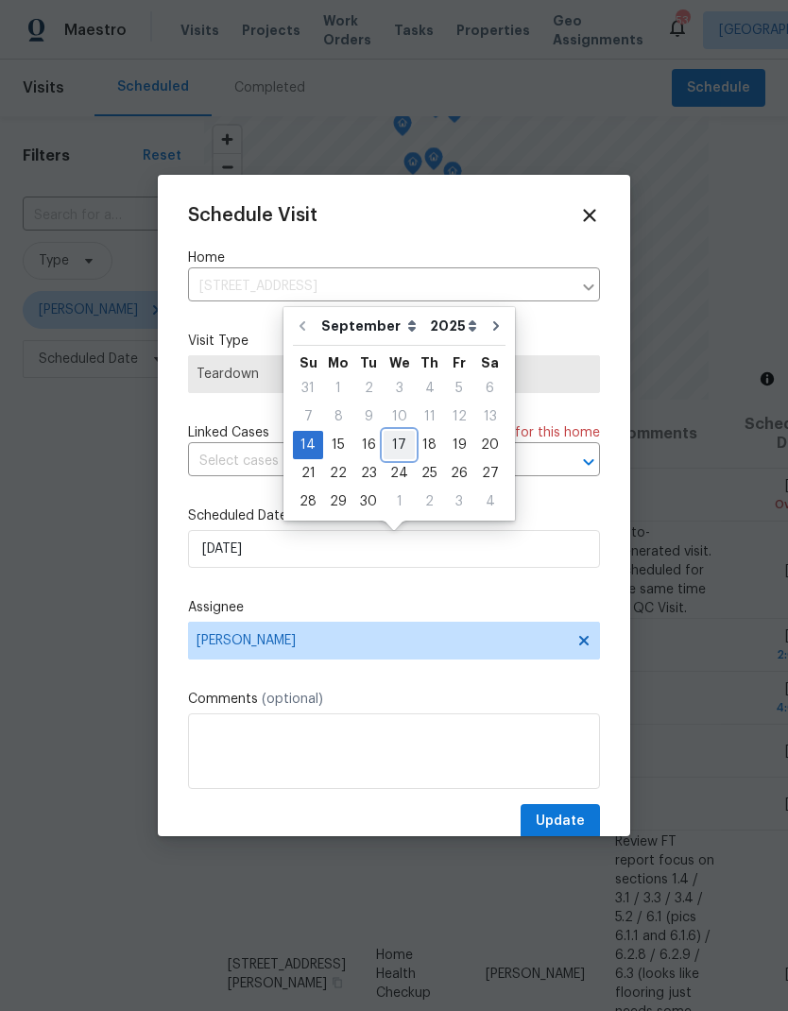
click at [396, 448] on div "17" at bounding box center [399, 445] width 31 height 26
type input "9/17/2025"
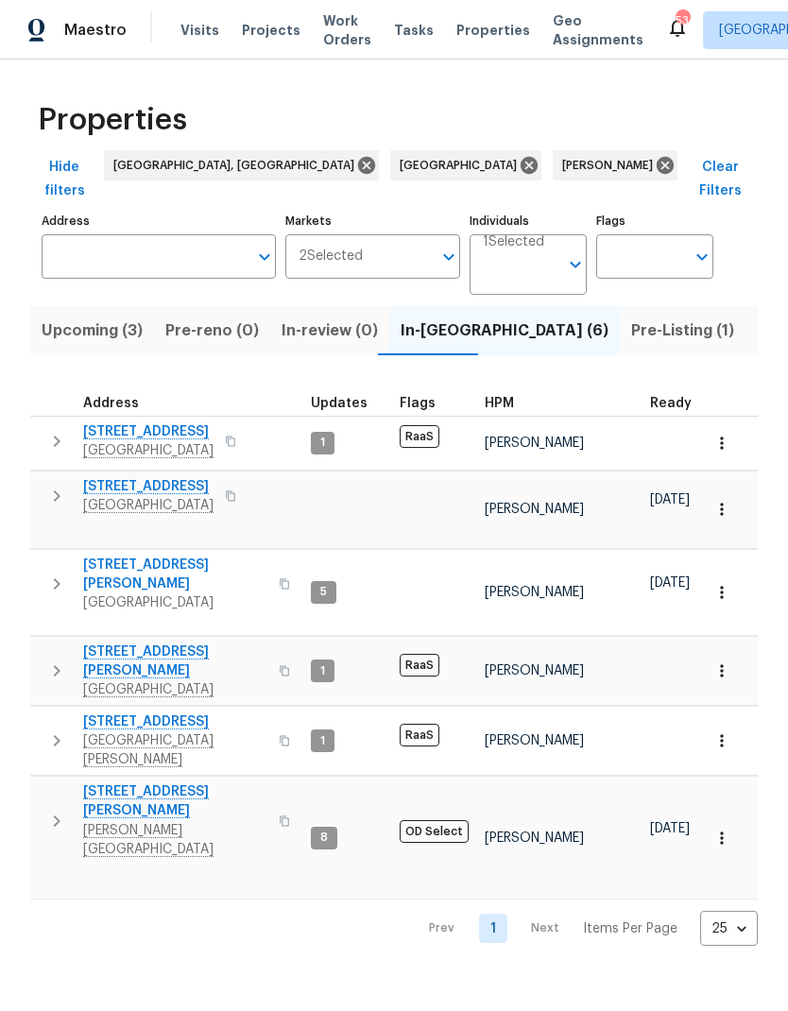
click at [100, 496] on span "[GEOGRAPHIC_DATA]" at bounding box center [148, 505] width 130 height 19
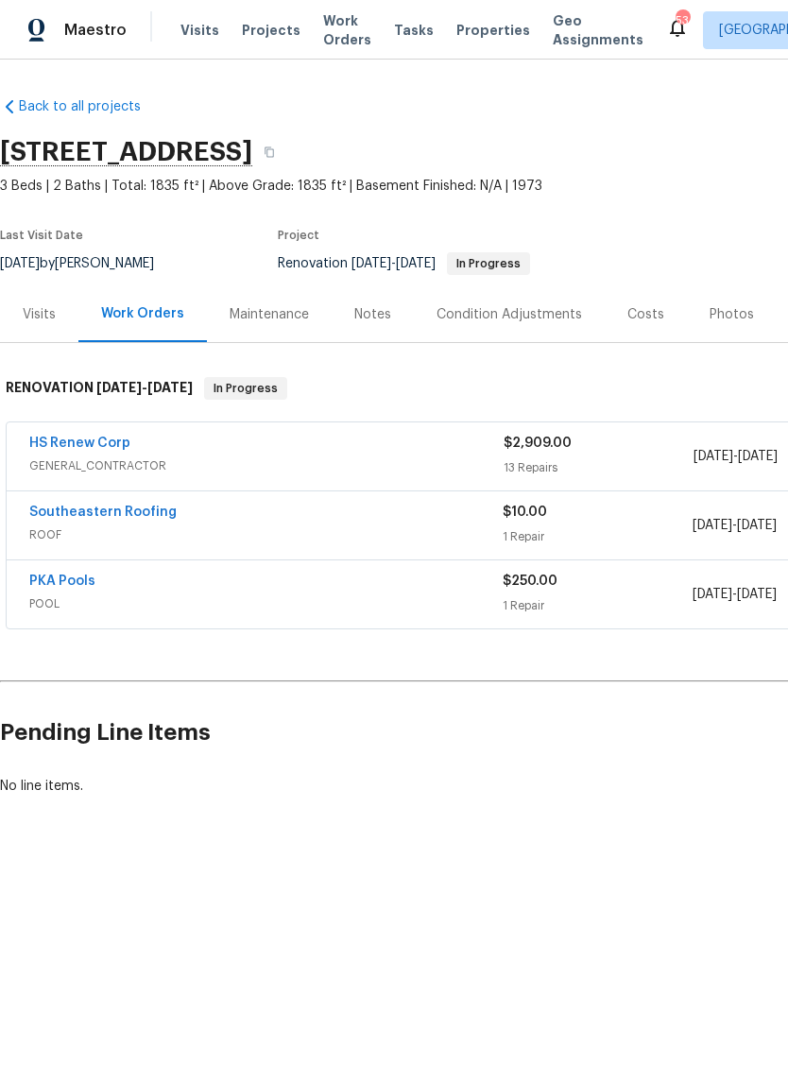
click at [61, 437] on link "HS Renew Corp" at bounding box center [79, 443] width 101 height 13
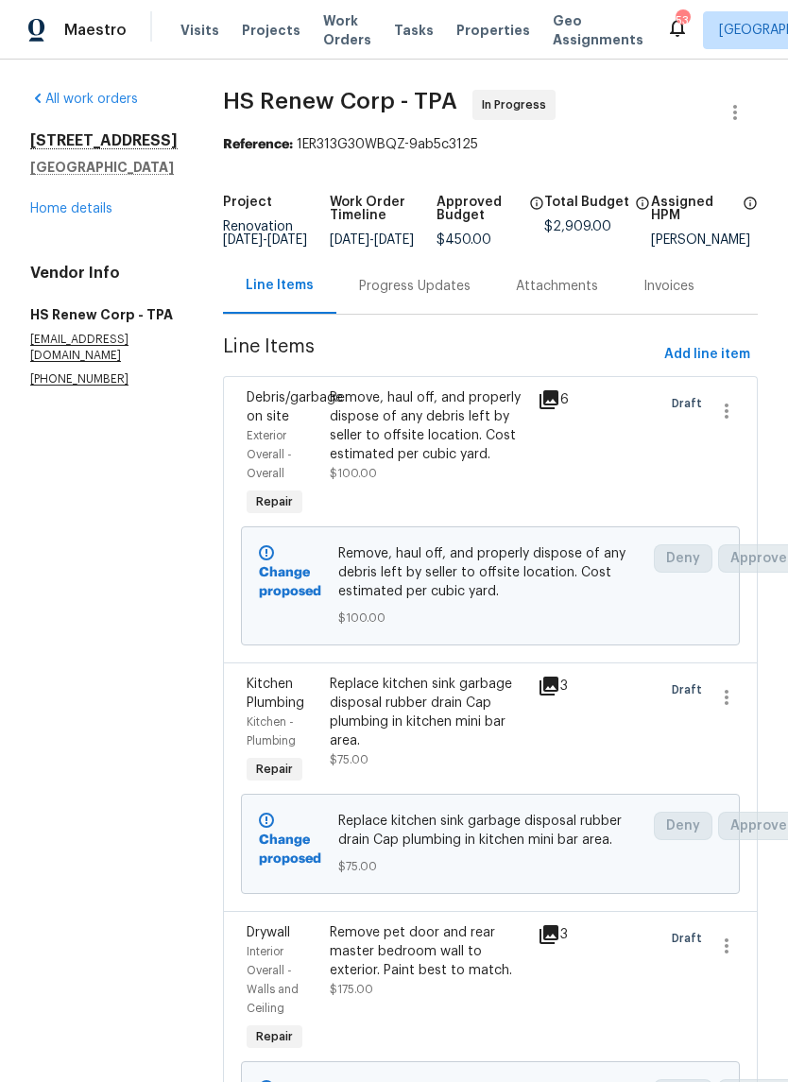
click at [34, 215] on link "Home details" at bounding box center [71, 208] width 82 height 13
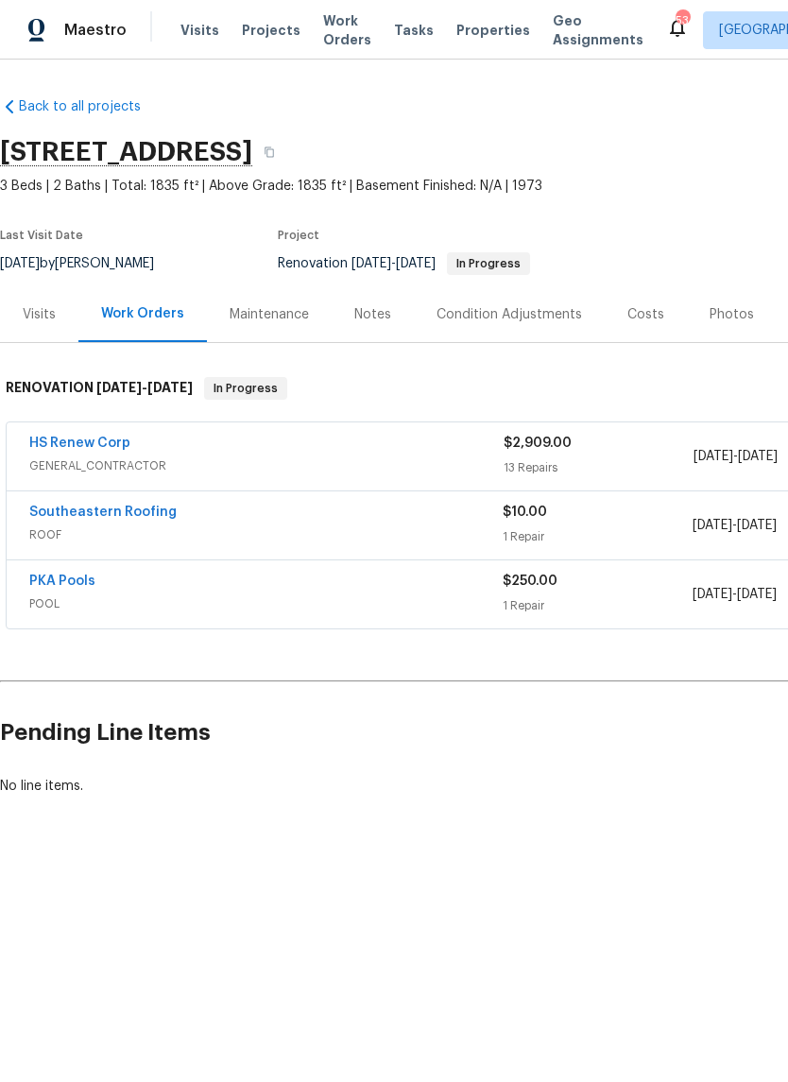
click at [53, 518] on link "Southeastern Roofing" at bounding box center [102, 512] width 147 height 13
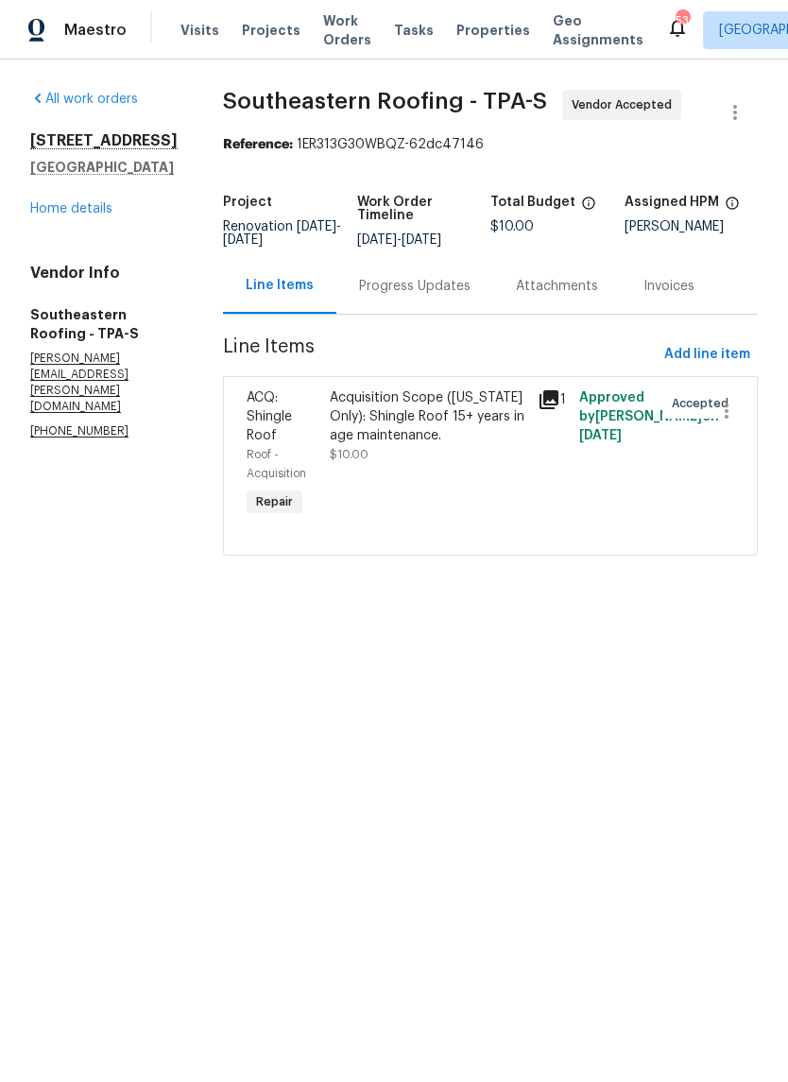
click at [54, 215] on div "[STREET_ADDRESS] Home details" at bounding box center [103, 174] width 147 height 87
click at [57, 215] on link "Home details" at bounding box center [71, 208] width 82 height 13
